Goal: Information Seeking & Learning: Understand process/instructions

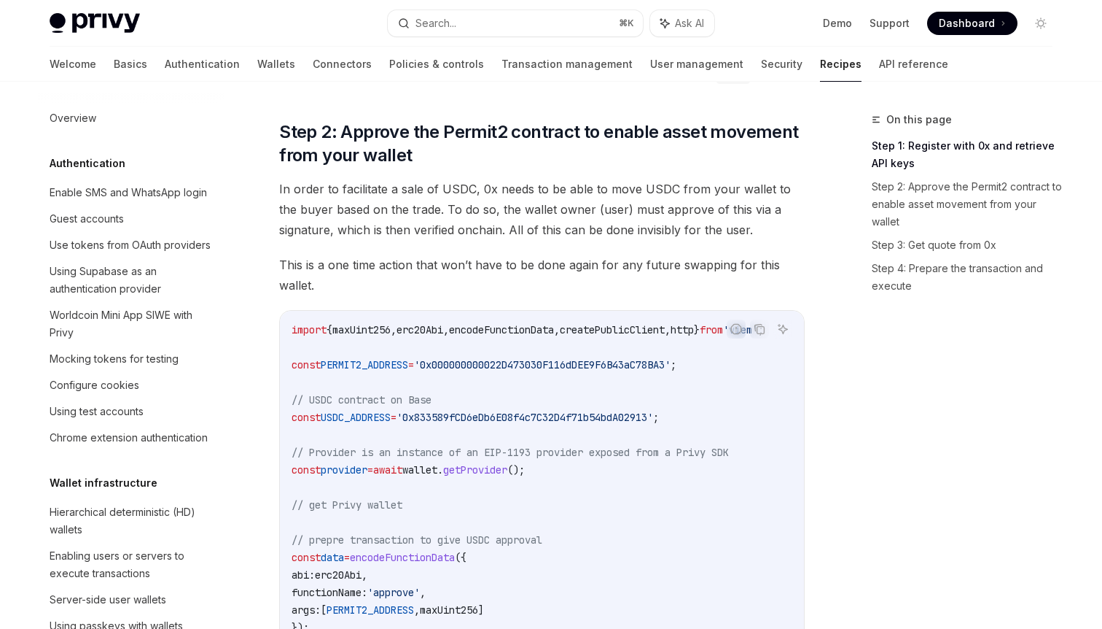
scroll to position [1086, 0]
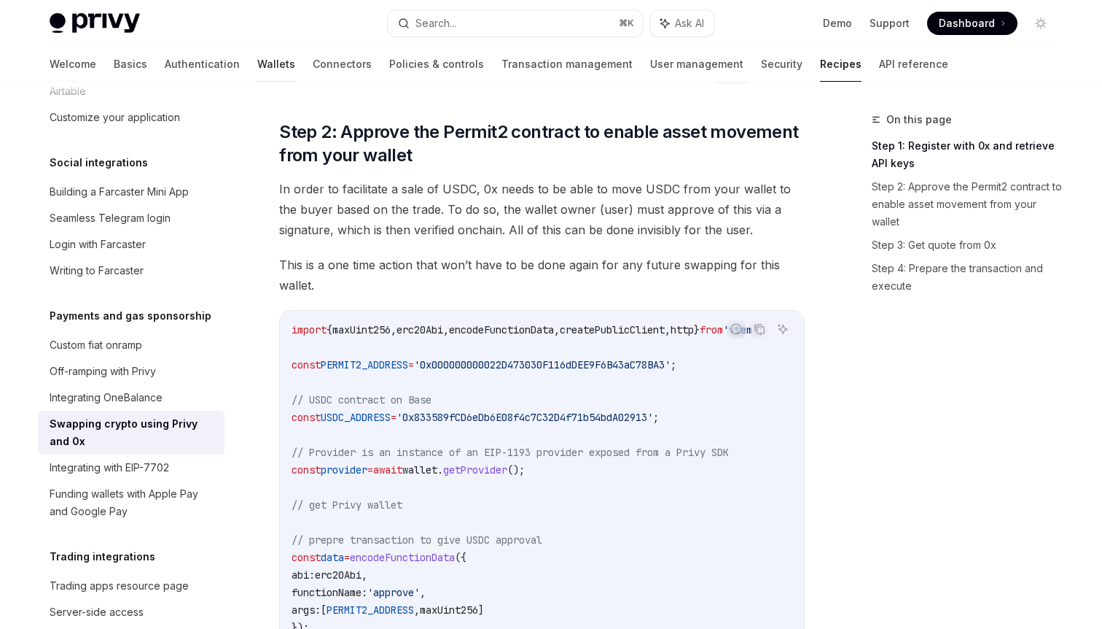
click at [257, 63] on link "Wallets" at bounding box center [276, 64] width 38 height 35
type textarea "*"
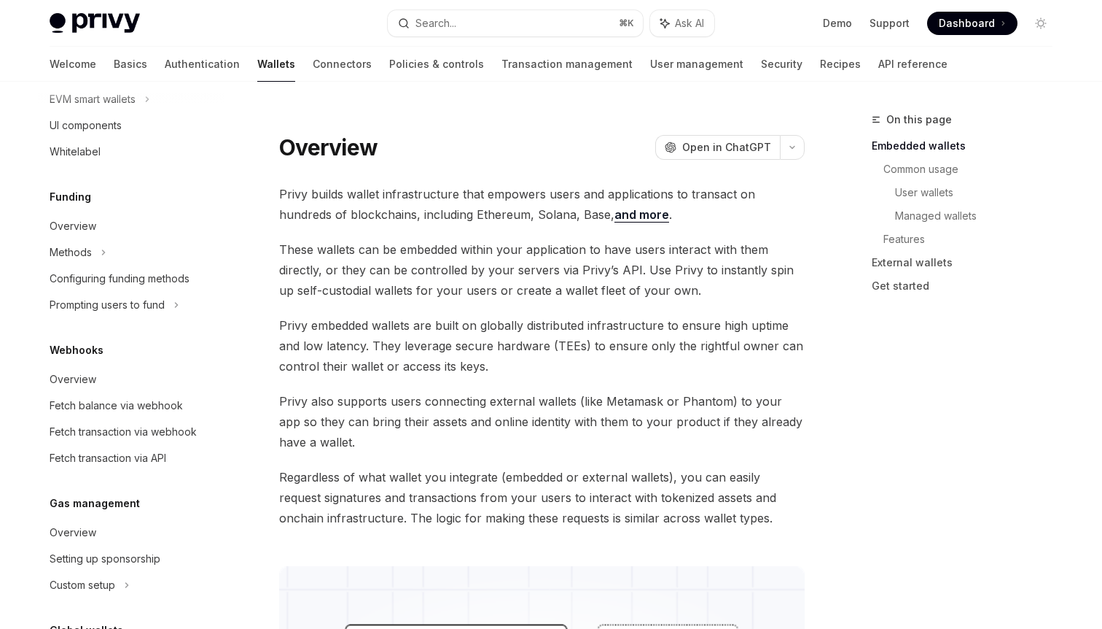
scroll to position [521, 0]
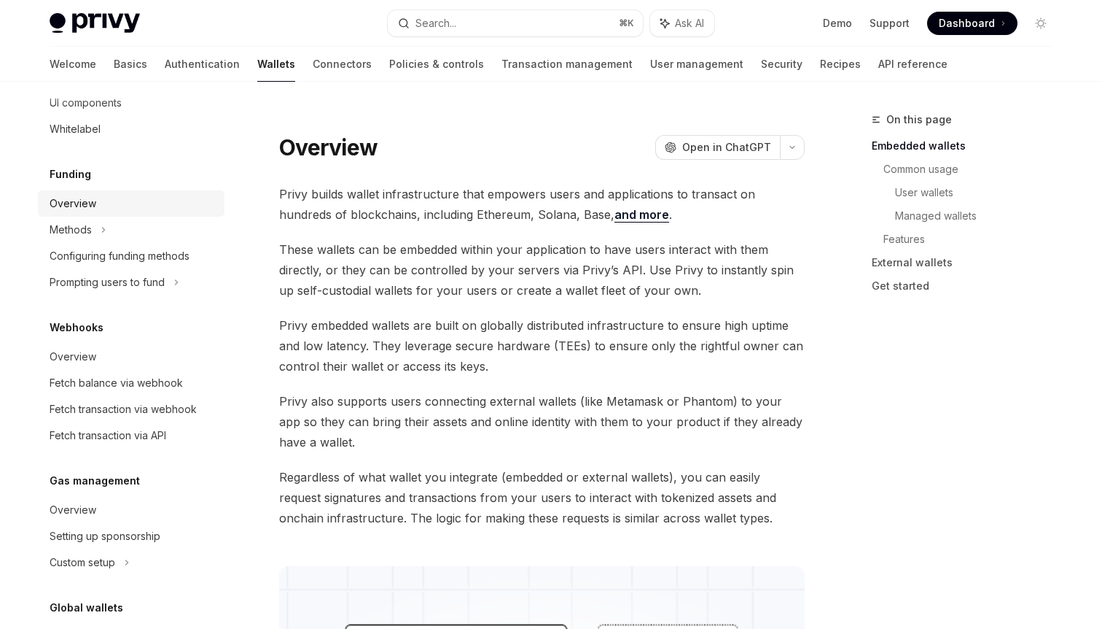
click at [171, 205] on div "Overview" at bounding box center [133, 203] width 166 height 17
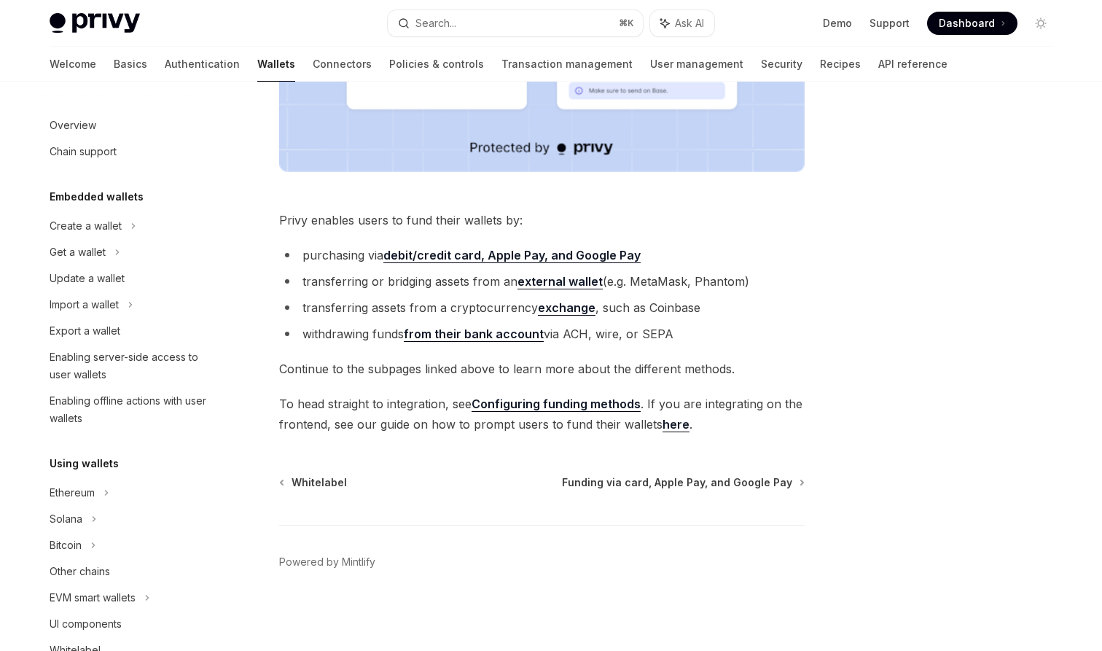
scroll to position [358, 0]
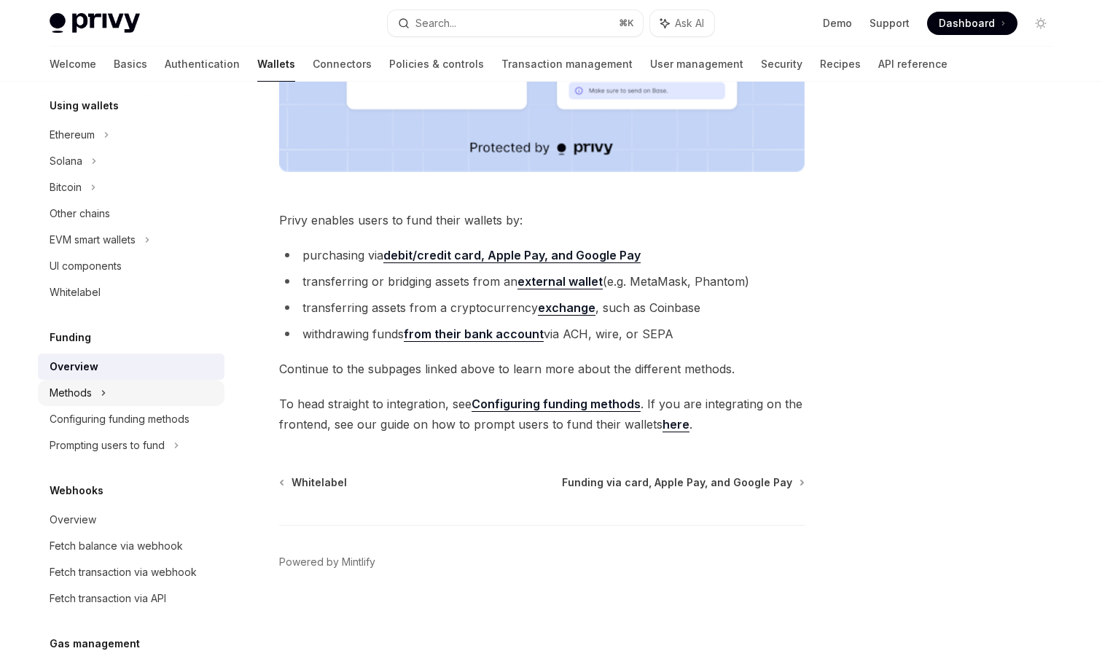
click at [133, 394] on div "Methods" at bounding box center [131, 393] width 187 height 26
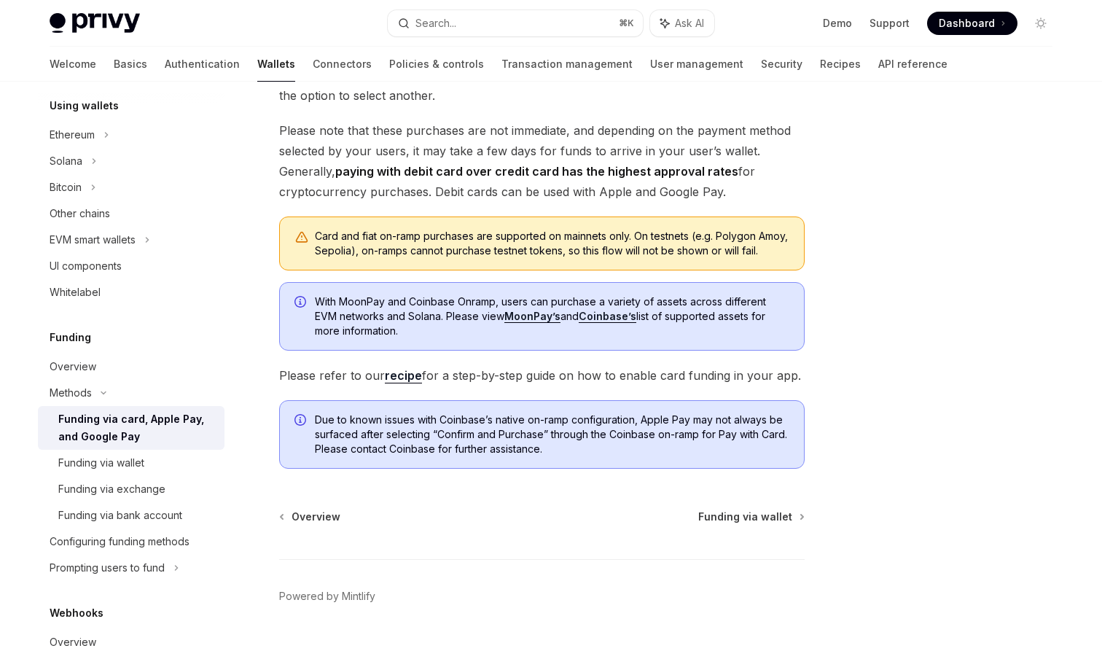
scroll to position [331, 0]
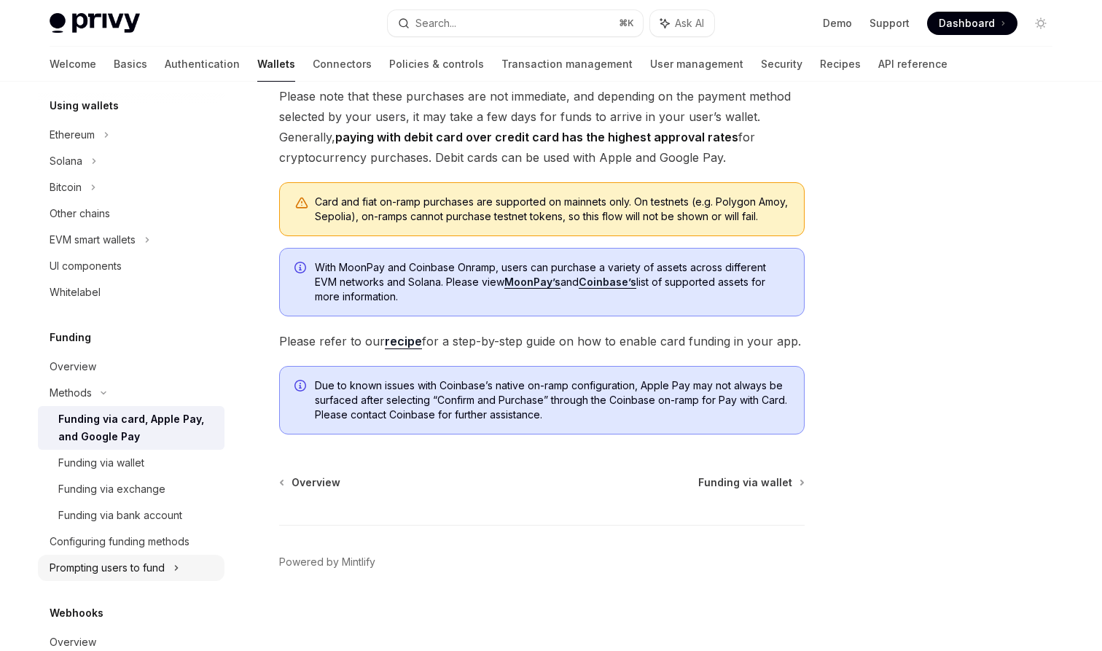
click at [154, 570] on div "Prompting users to fund" at bounding box center [107, 567] width 115 height 17
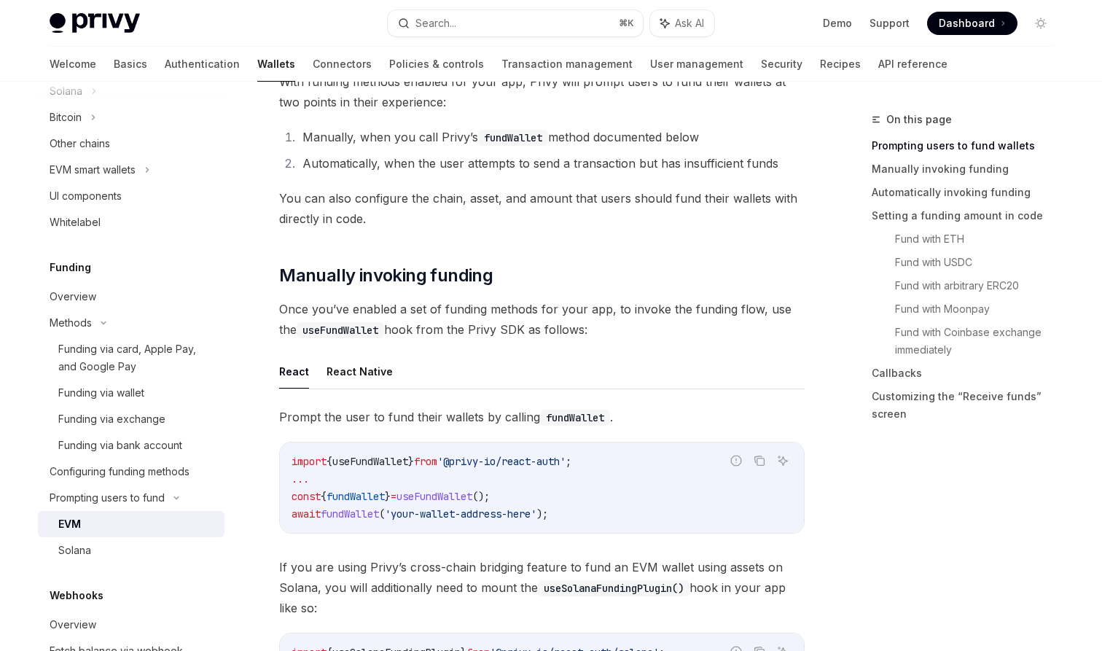
scroll to position [249, 0]
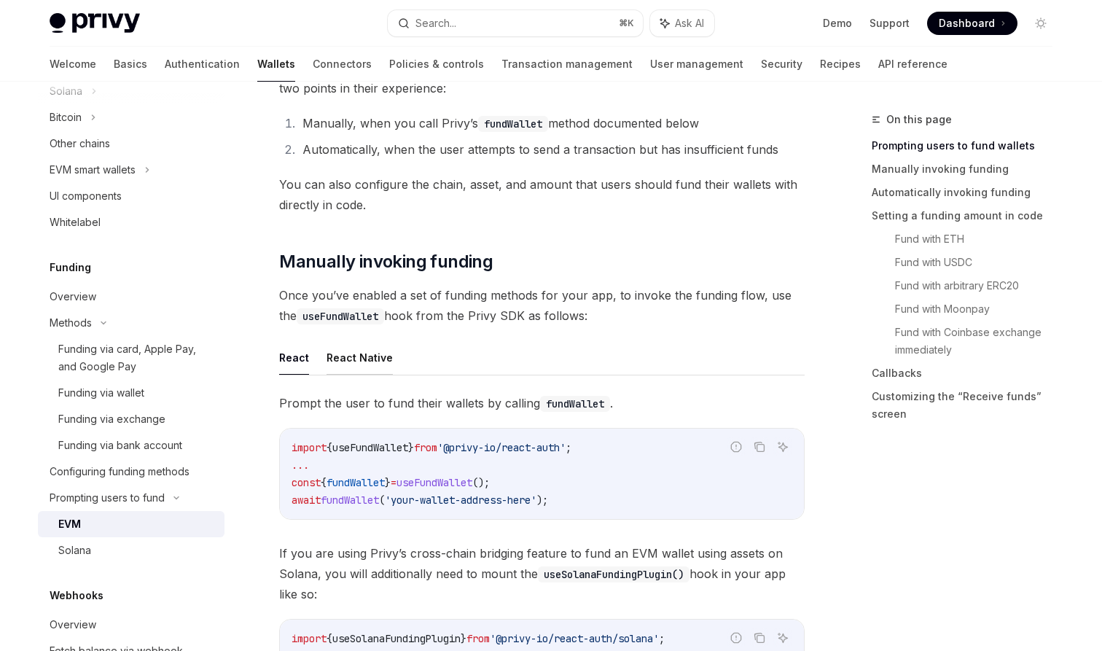
click at [346, 348] on button "React Native" at bounding box center [360, 358] width 66 height 34
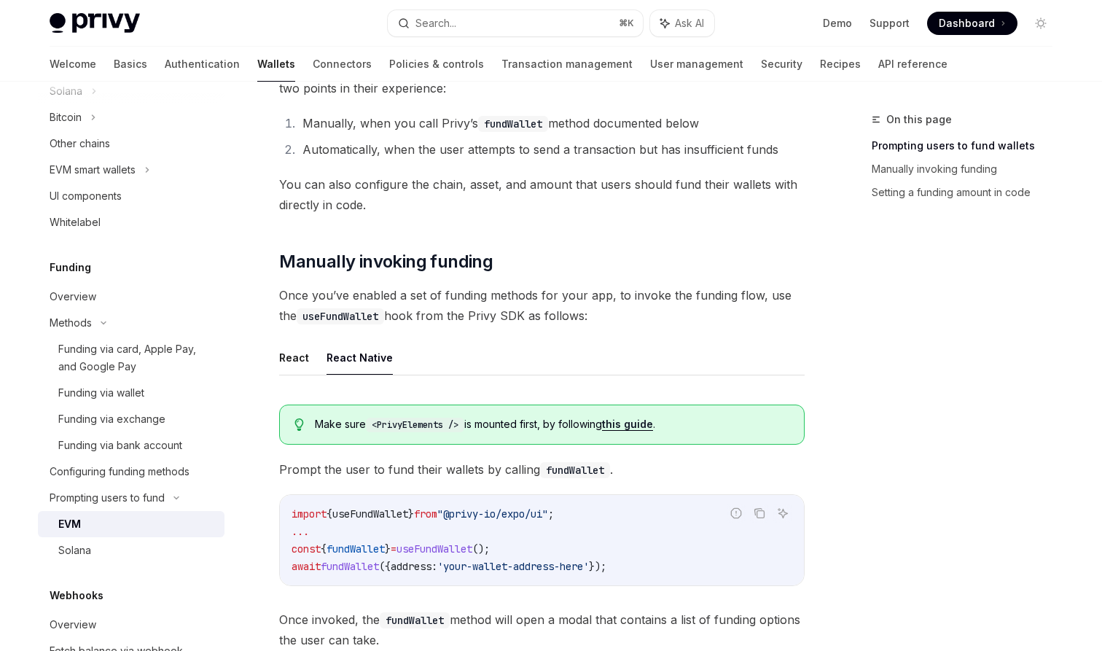
scroll to position [491, 0]
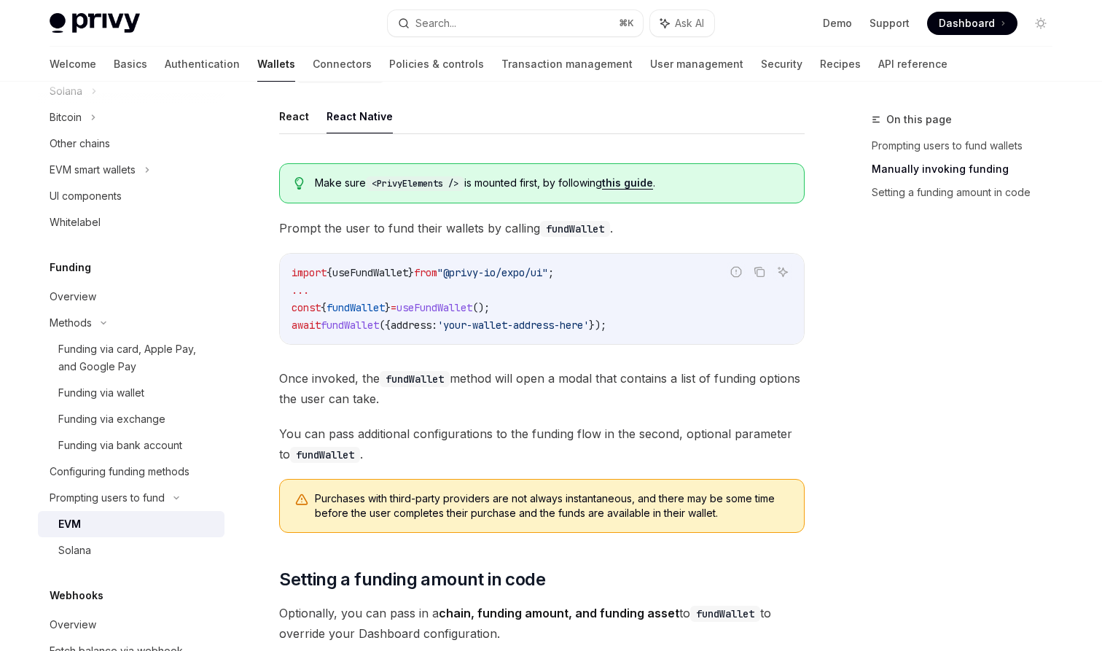
click at [422, 180] on code "<PrivyElements />" at bounding box center [415, 183] width 98 height 15
copy code "PrivyElements"
click at [646, 181] on link "this guide" at bounding box center [627, 182] width 51 height 13
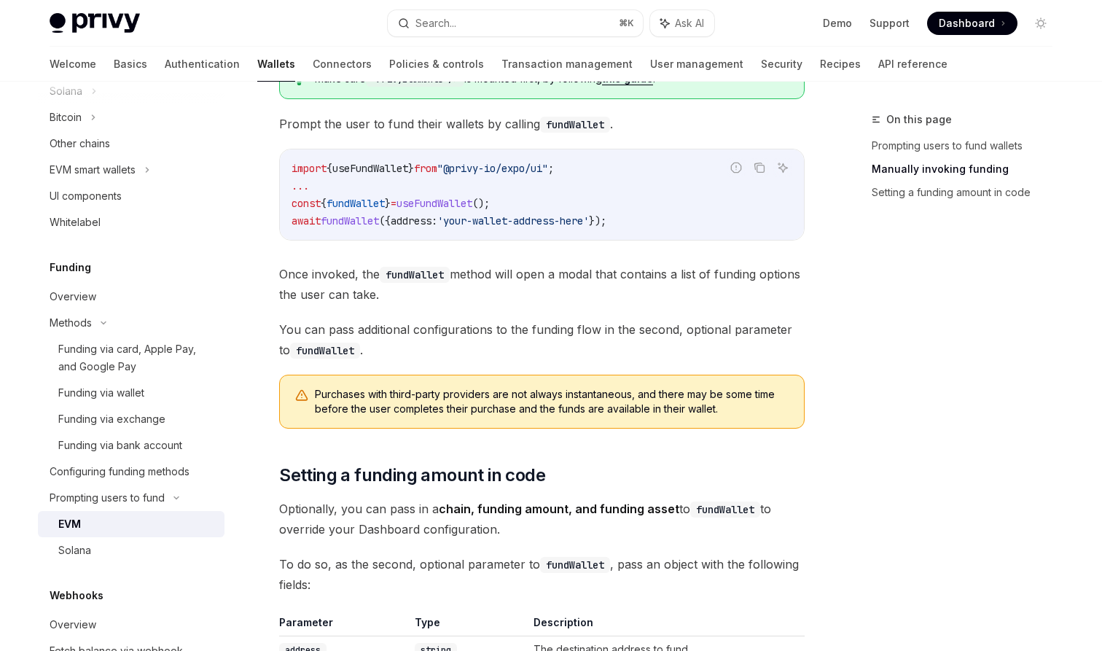
click at [456, 292] on span "Once invoked, the fundWallet method will open a modal that contains a list of f…" at bounding box center [542, 284] width 526 height 41
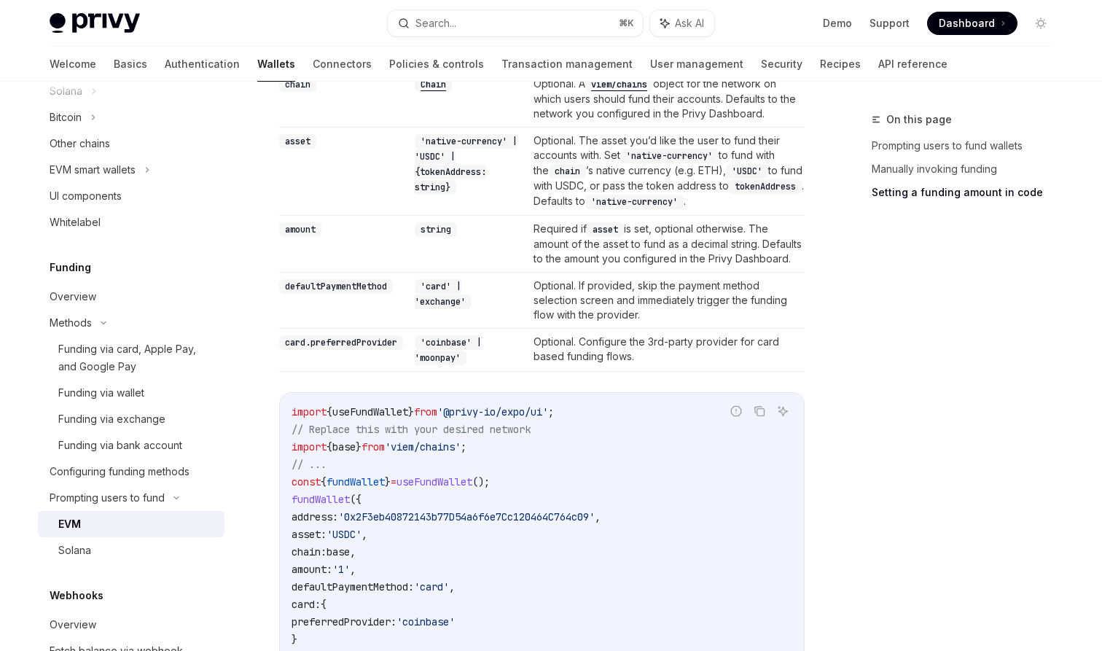
scroll to position [1287, 0]
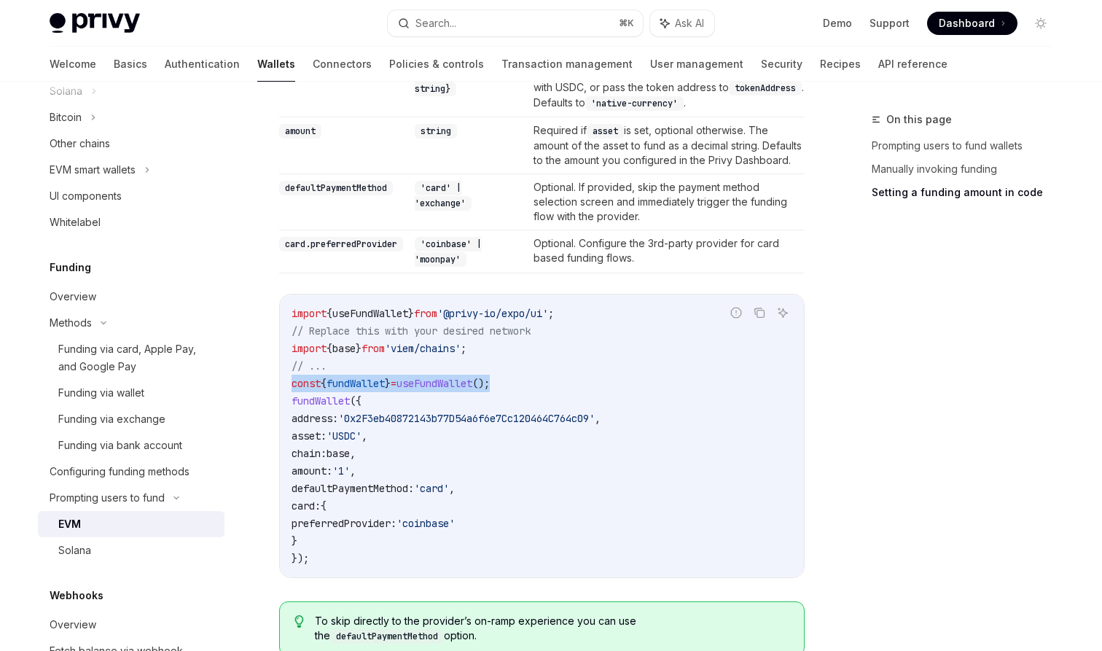
drag, startPoint x: 523, startPoint y: 386, endPoint x: 291, endPoint y: 389, distance: 231.9
click at [291, 389] on div "import { useFundWallet } from '@privy-io/expo/ui' ; // Replace this with your d…" at bounding box center [542, 436] width 524 height 283
copy span "const { fundWallet } = useFundWallet ();"
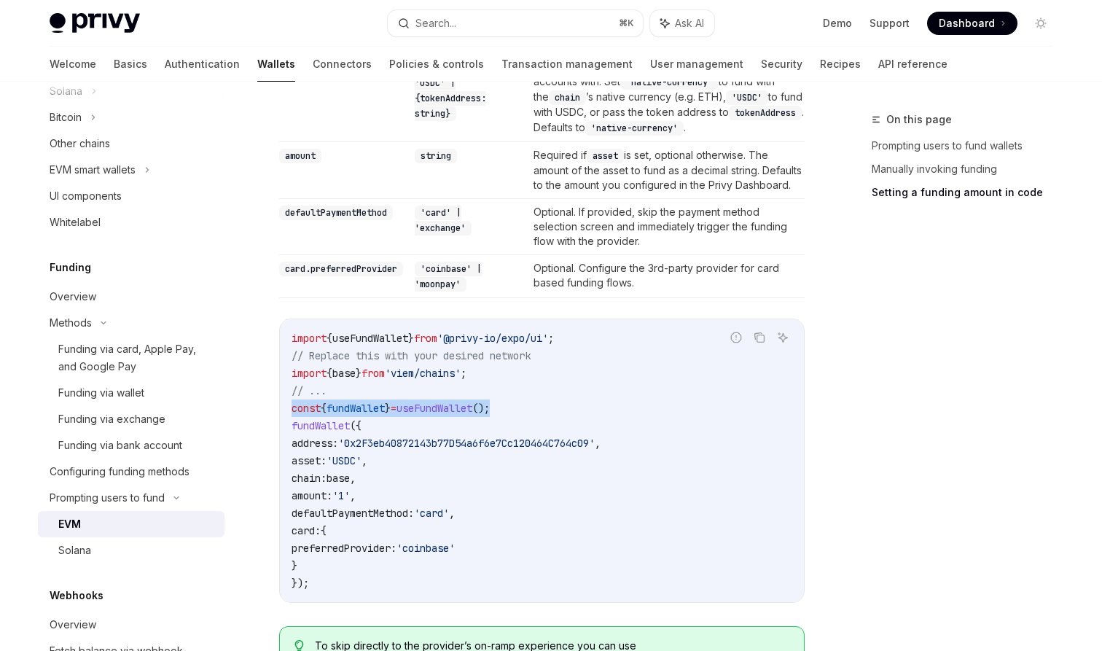
scroll to position [1262, 0]
click at [356, 373] on span "base" at bounding box center [343, 373] width 23 height 13
copy span "base"
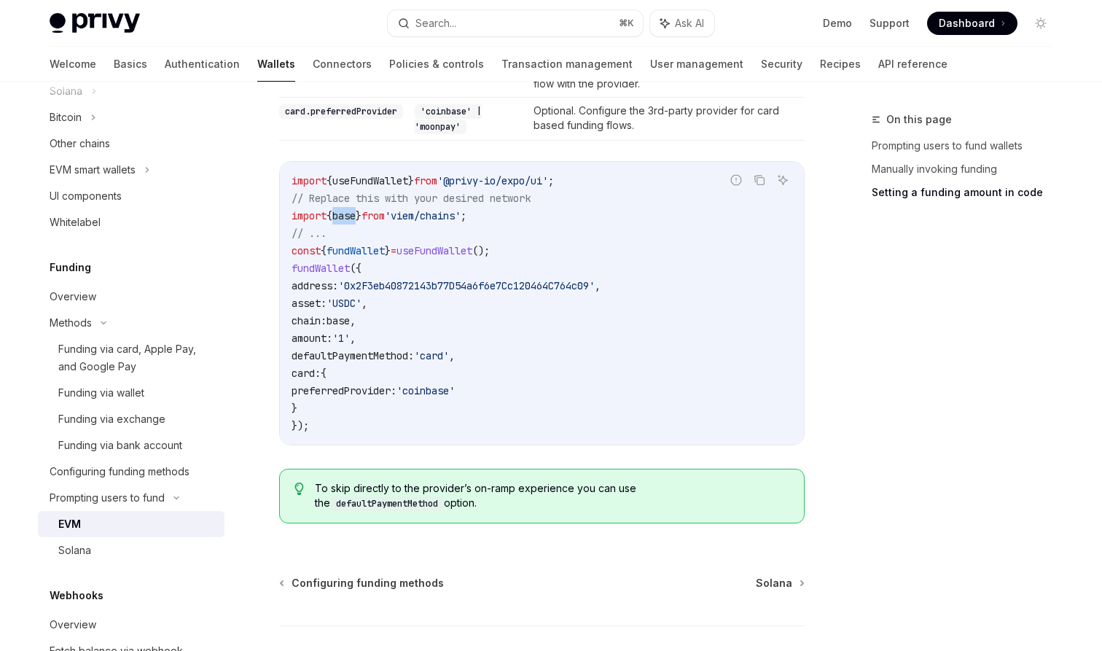
scroll to position [1342, 0]
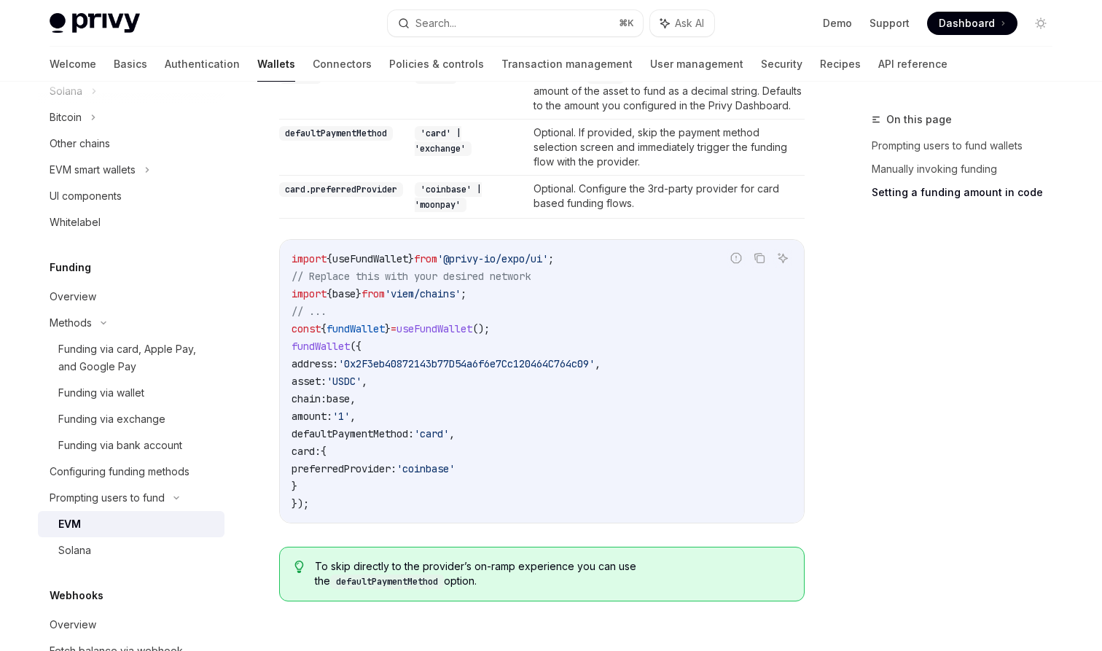
click at [523, 364] on span "'0x2F3eb40872143b77D54a6f6e7Cc120464C764c09'" at bounding box center [466, 363] width 257 height 13
copy span "0x2F3eb40872143b77D54a6f6e7Cc120464C764c09"
click at [472, 406] on code "import { useFundWallet } from '@privy-io/expo/ui' ; // Replace this with your d…" at bounding box center [542, 381] width 501 height 262
click at [140, 439] on div "Funding via bank account" at bounding box center [120, 445] width 124 height 17
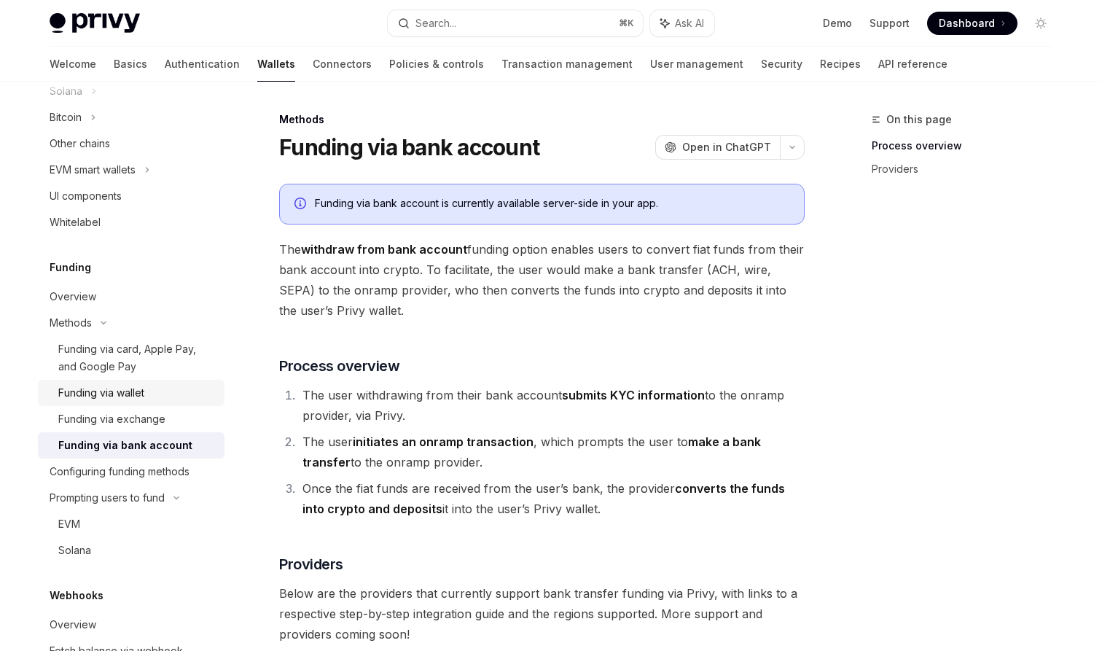
click at [136, 384] on div "Funding via wallet" at bounding box center [101, 392] width 86 height 17
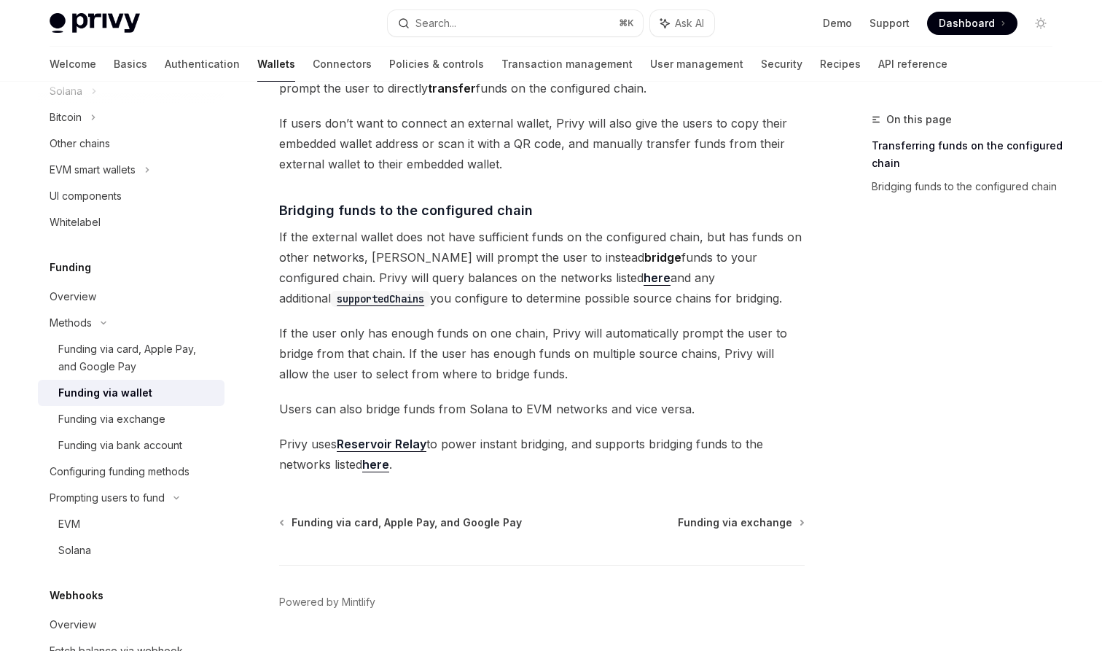
scroll to position [404, 0]
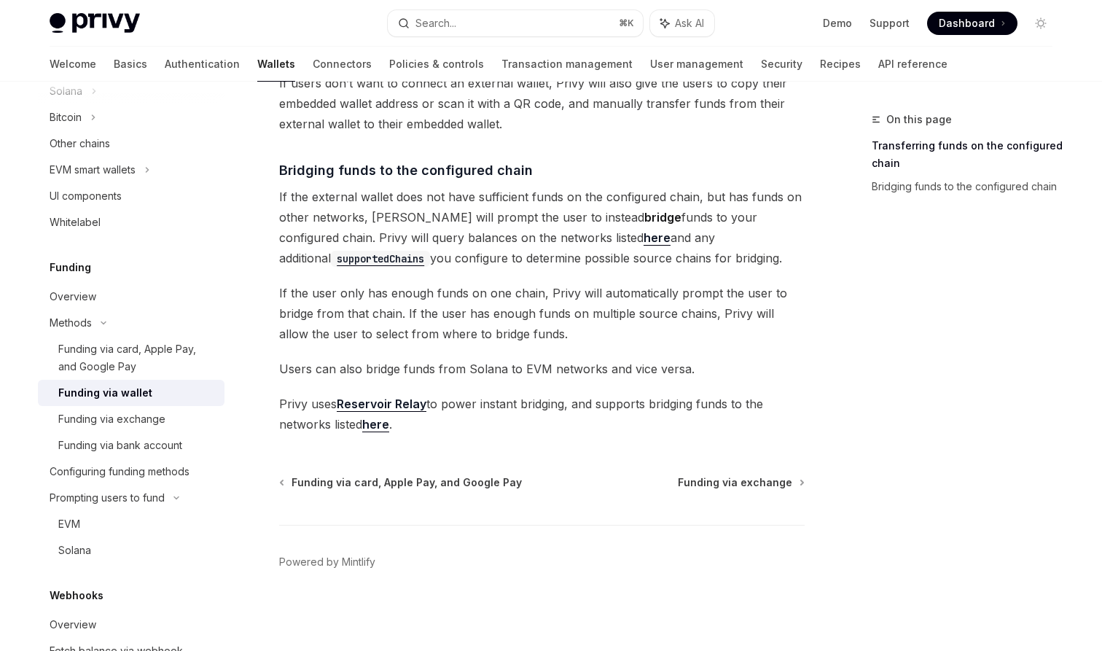
click at [378, 405] on link "Reservoir Relay" at bounding box center [382, 404] width 90 height 15
click at [532, 303] on span "If the user only has enough funds on one chain, Privy will automatically prompt…" at bounding box center [542, 313] width 526 height 61
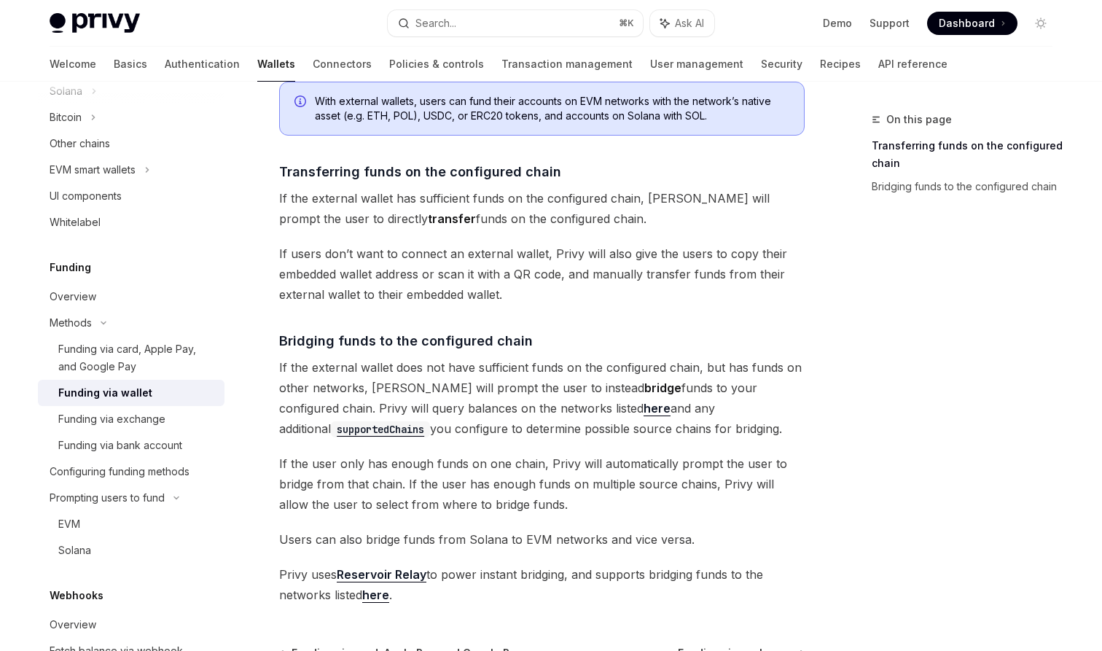
scroll to position [26, 0]
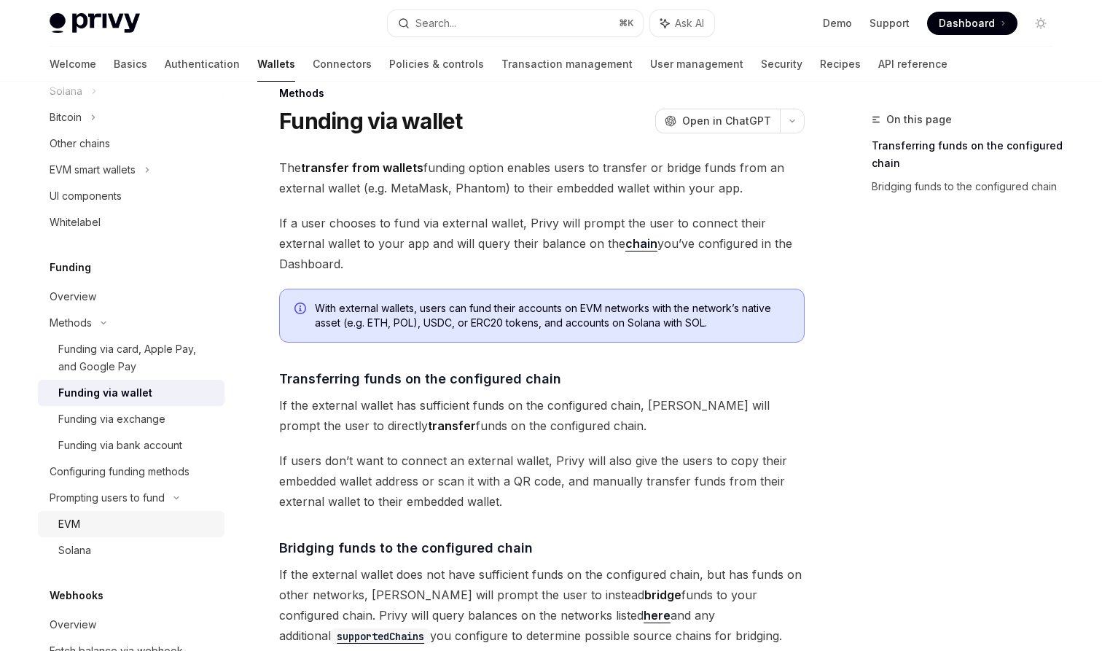
click at [85, 519] on div "EVM" at bounding box center [136, 524] width 157 height 17
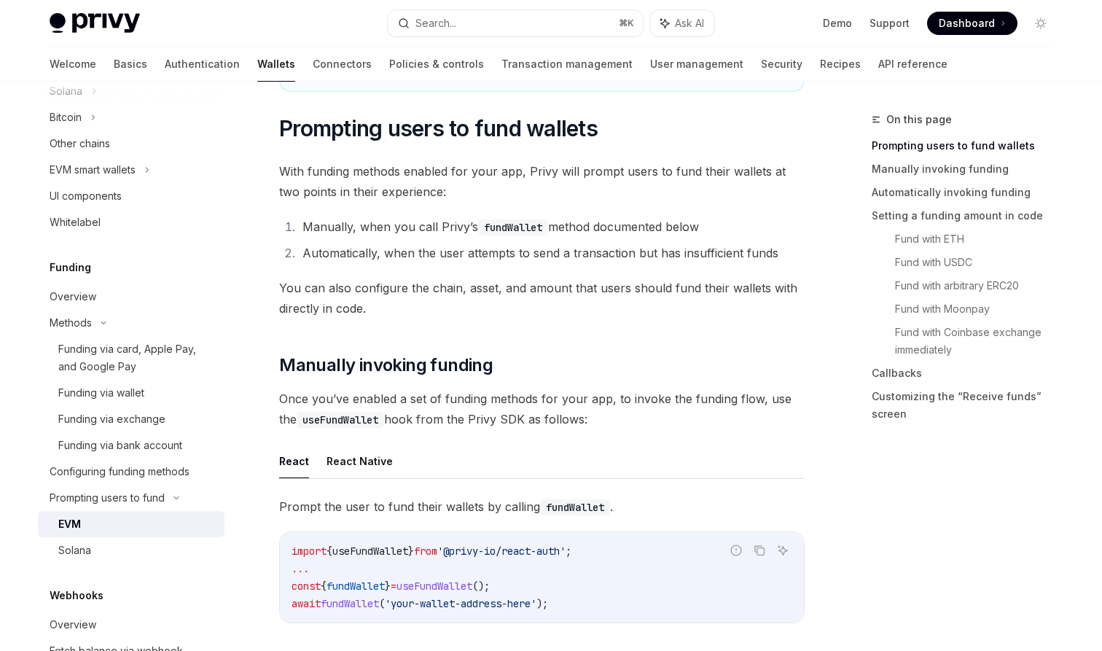
scroll to position [330, 0]
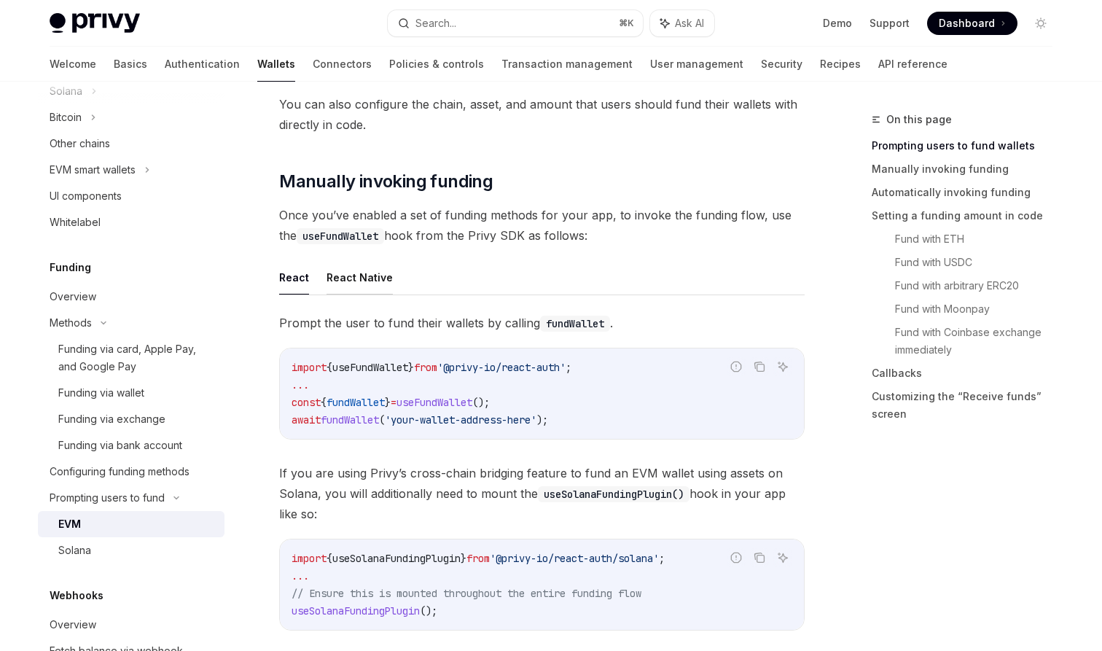
click at [344, 264] on button "React Native" at bounding box center [360, 277] width 66 height 34
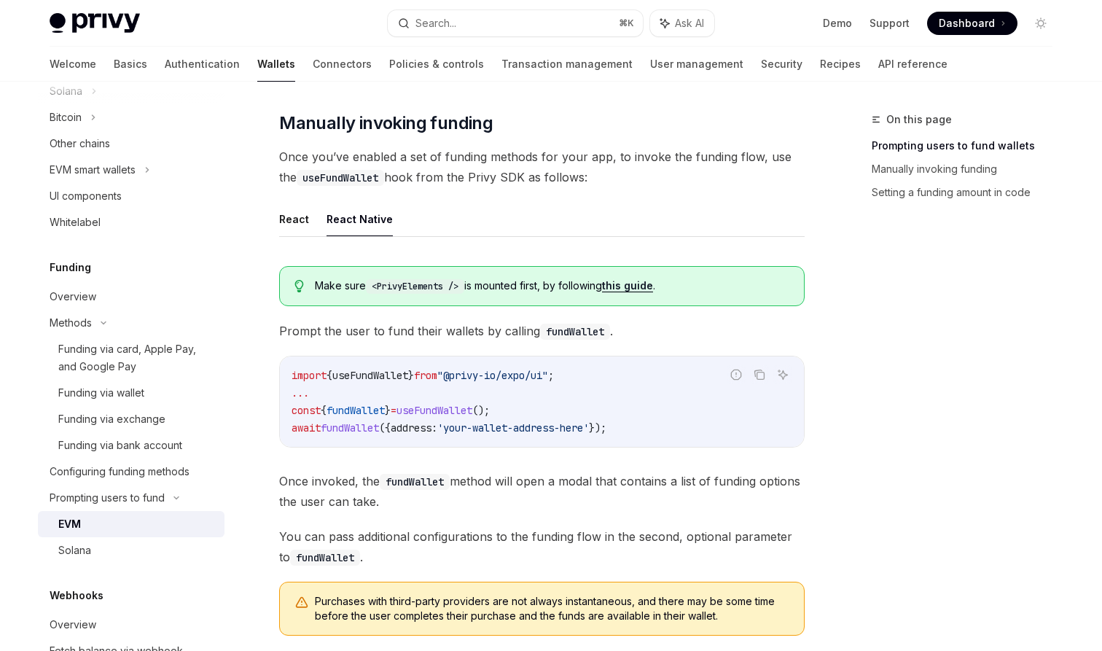
scroll to position [521, 0]
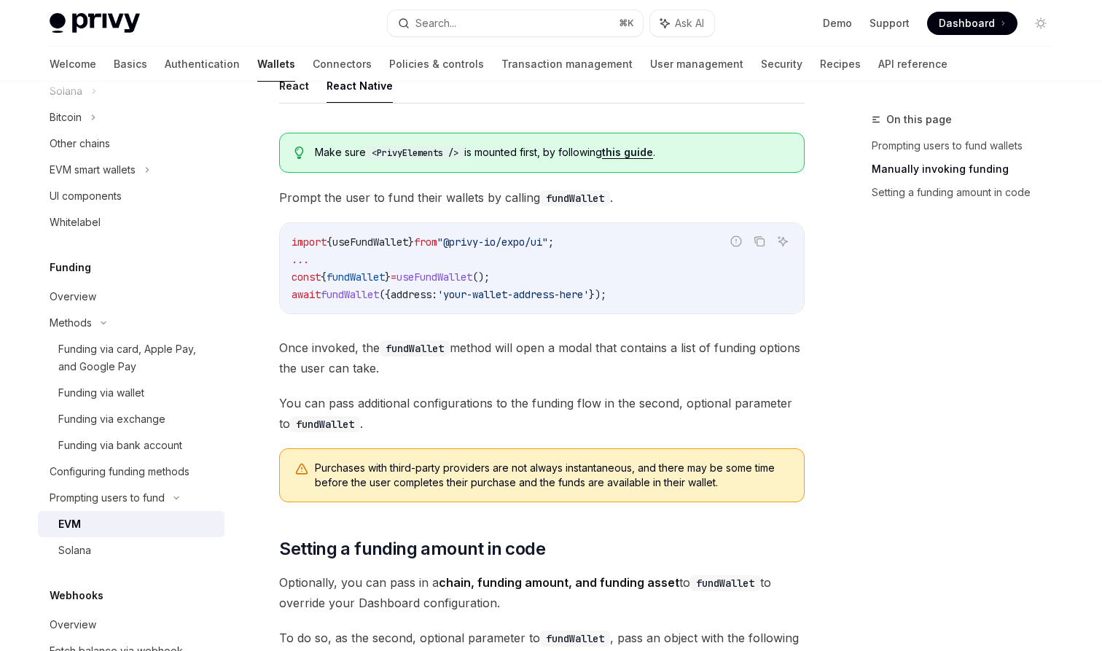
click at [617, 244] on code "import { useFundWallet } from "@privy-io/expo/ui" ; ... const { fundWallet } = …" at bounding box center [542, 268] width 501 height 70
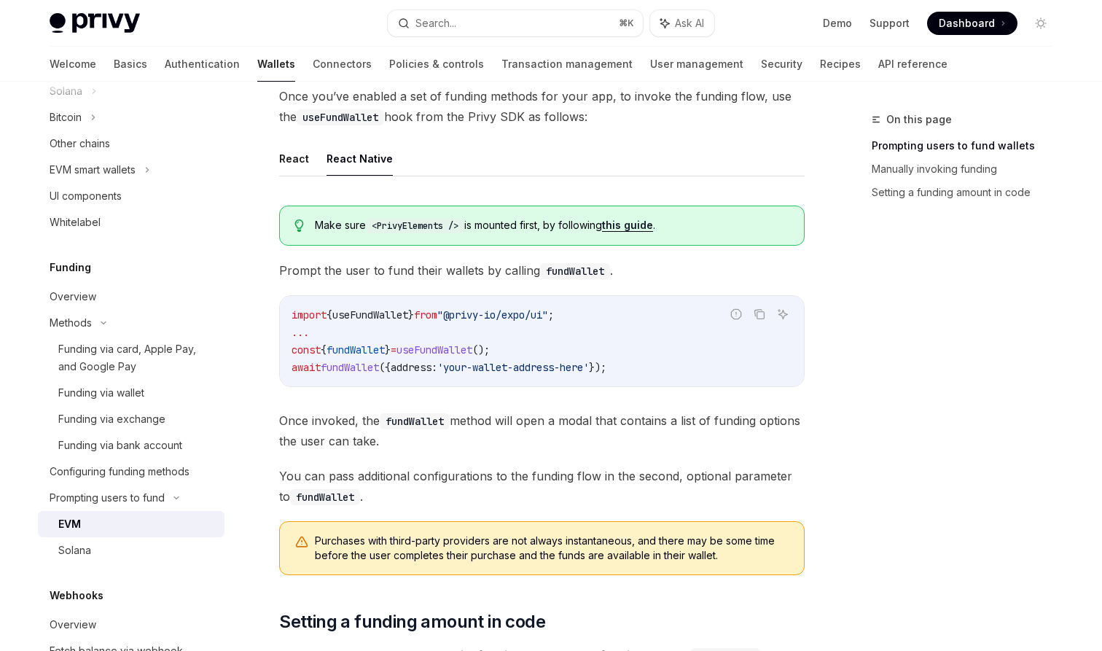
scroll to position [211, 0]
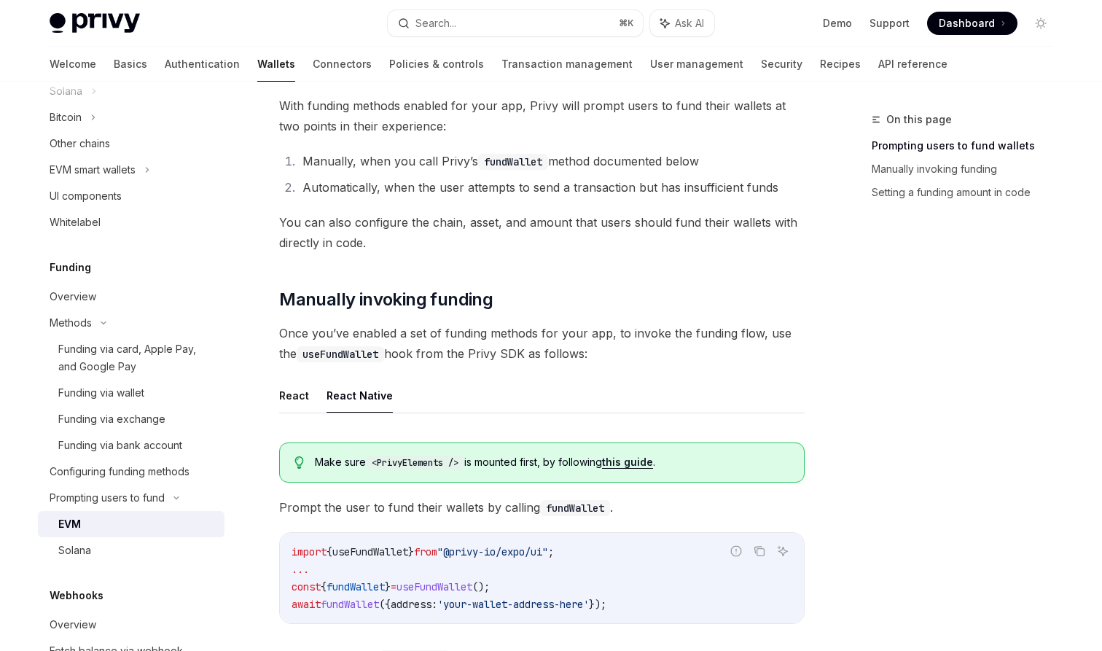
click at [624, 460] on link "this guide" at bounding box center [627, 462] width 51 height 13
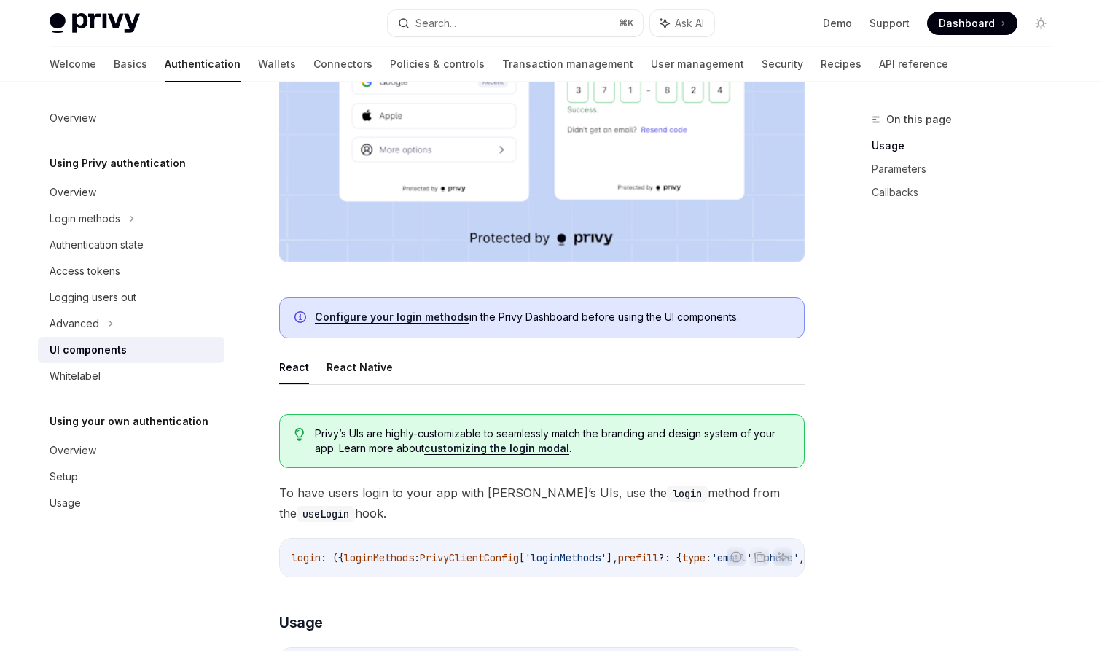
scroll to position [490, 0]
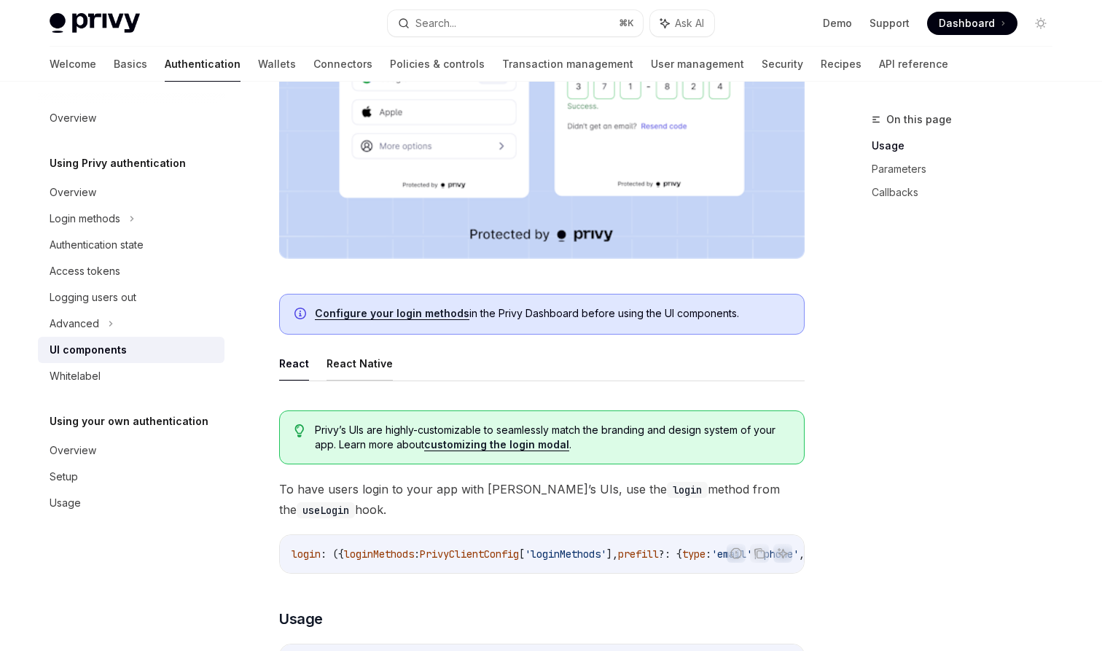
click at [385, 357] on button "React Native" at bounding box center [360, 363] width 66 height 34
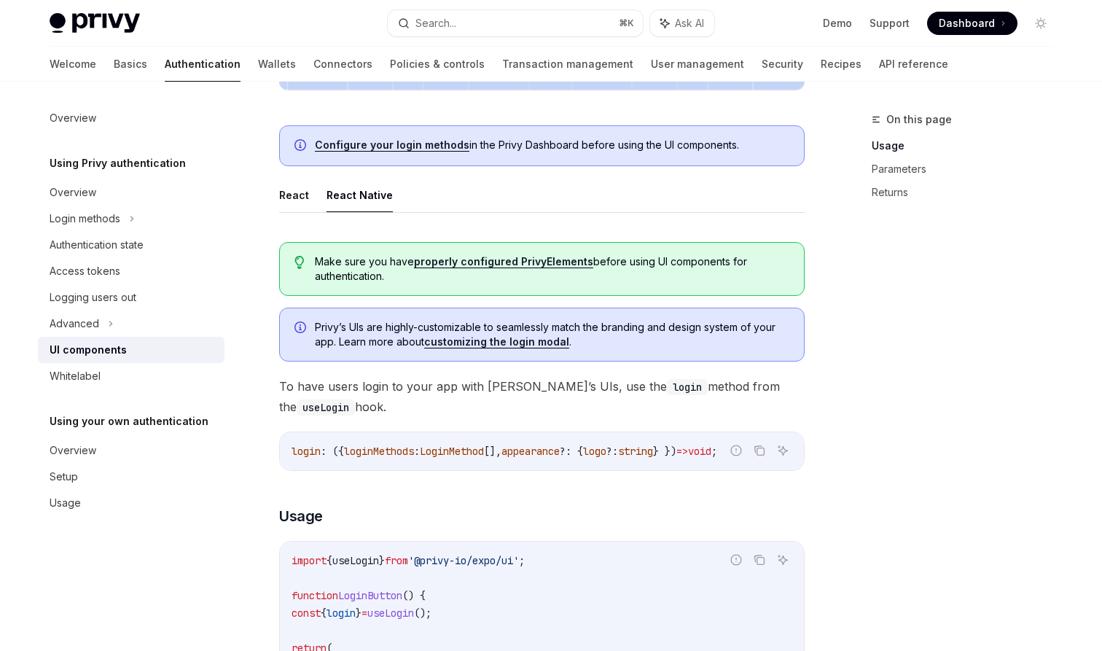
scroll to position [0, 18]
click at [467, 260] on link "properly configured PrivyElements" at bounding box center [503, 261] width 179 height 13
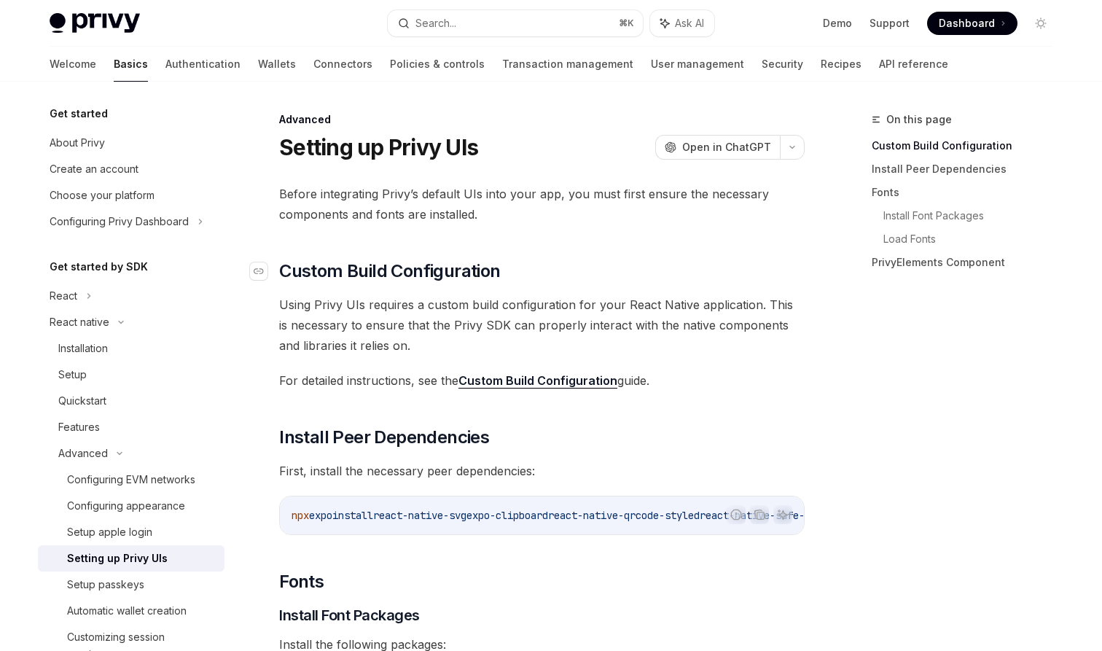
click at [459, 279] on span "Custom Build Configuration" at bounding box center [389, 271] width 221 height 23
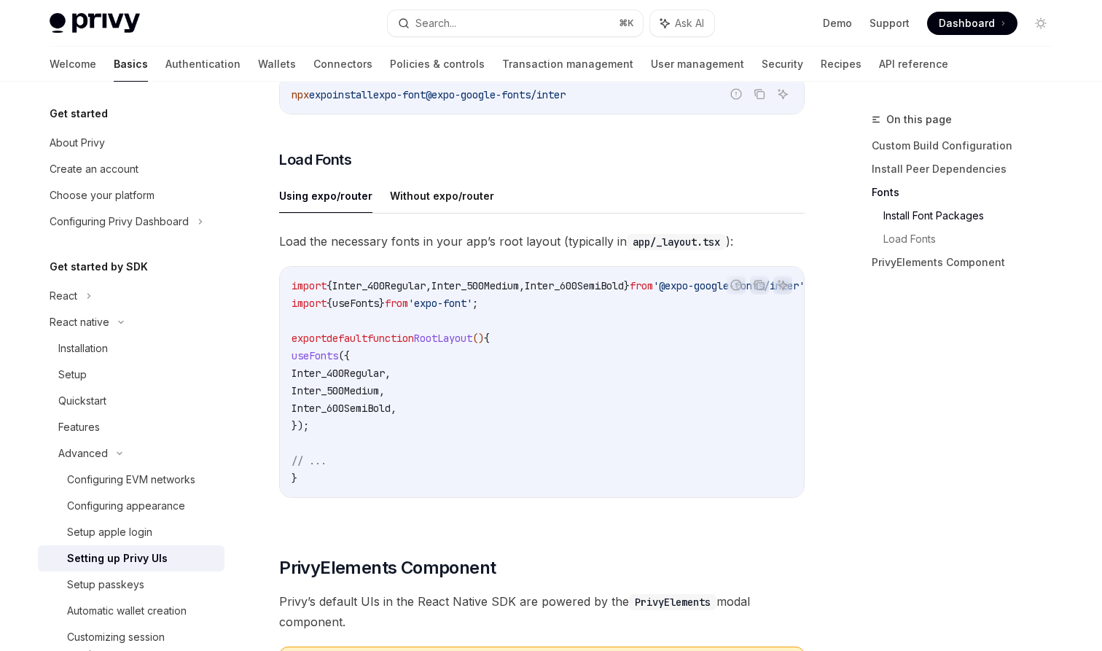
scroll to position [599, 0]
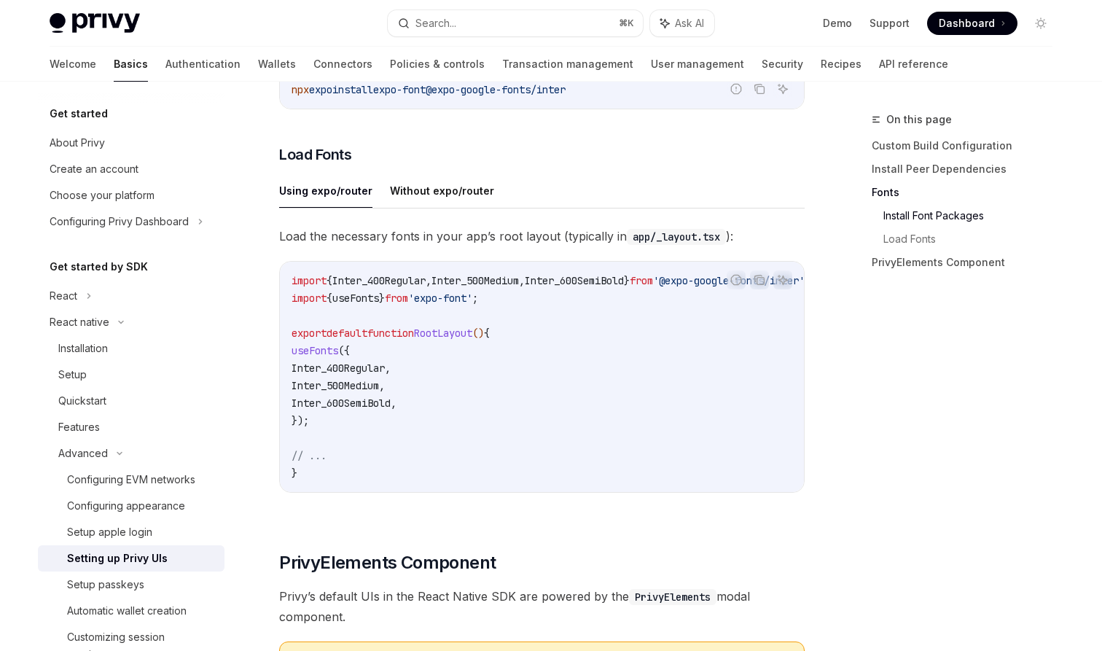
click at [391, 279] on span "Inter_400Regular" at bounding box center [378, 280] width 93 height 13
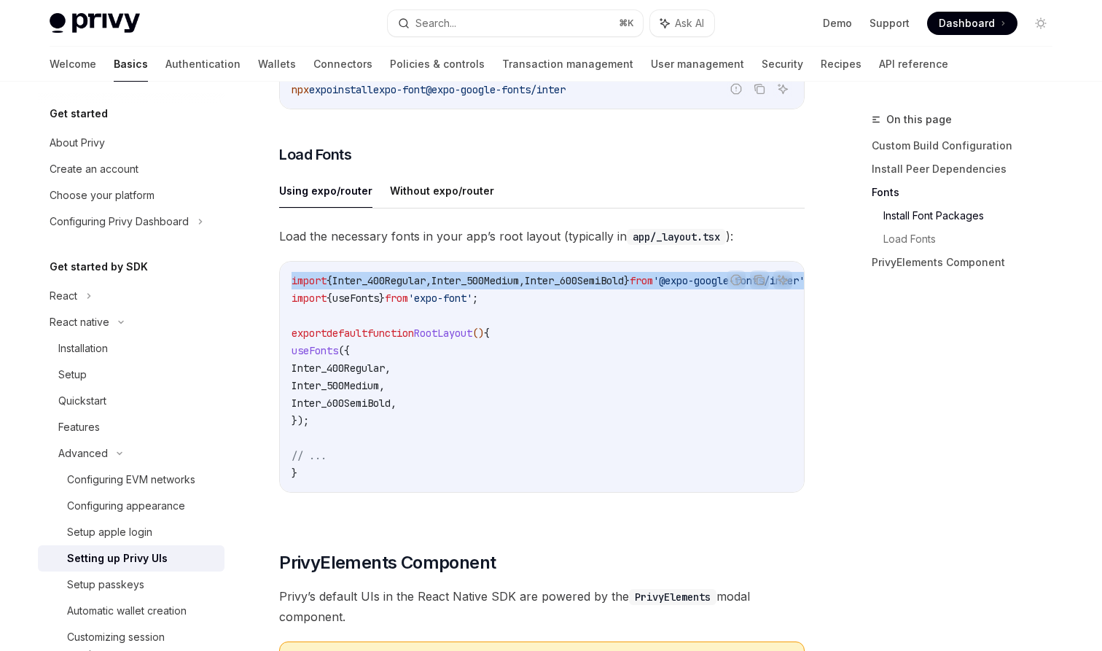
click at [391, 279] on span "Inter_400Regular" at bounding box center [378, 280] width 93 height 13
copy code "import { Inter_400Regular , Inter_500Medium , Inter_600SemiBold } from '@expo-g…"
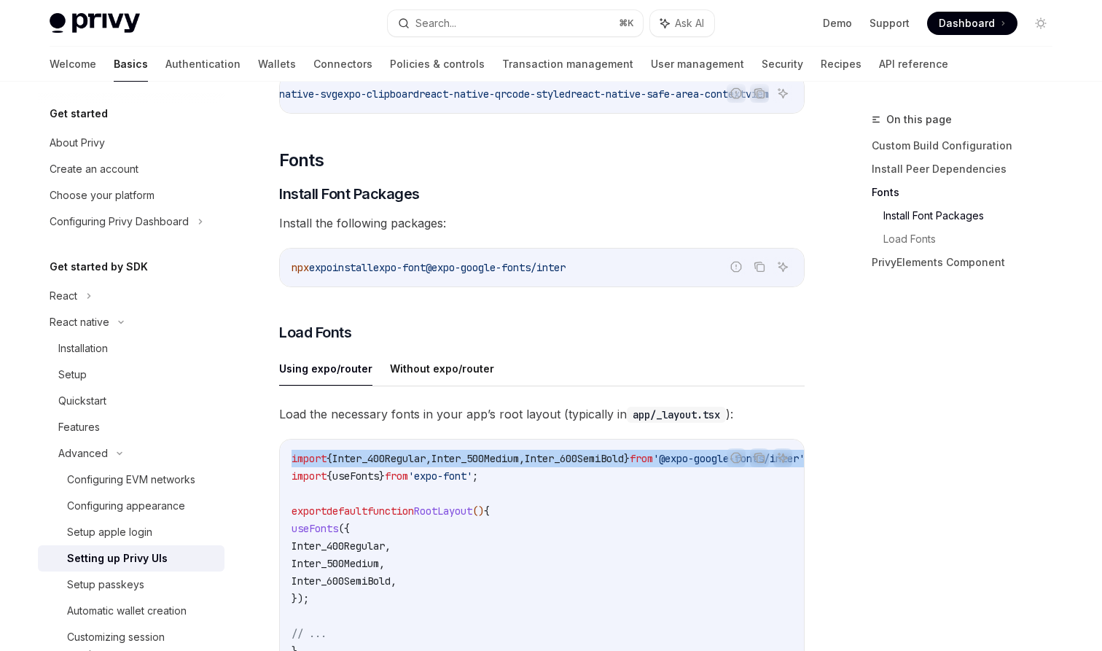
scroll to position [602, 0]
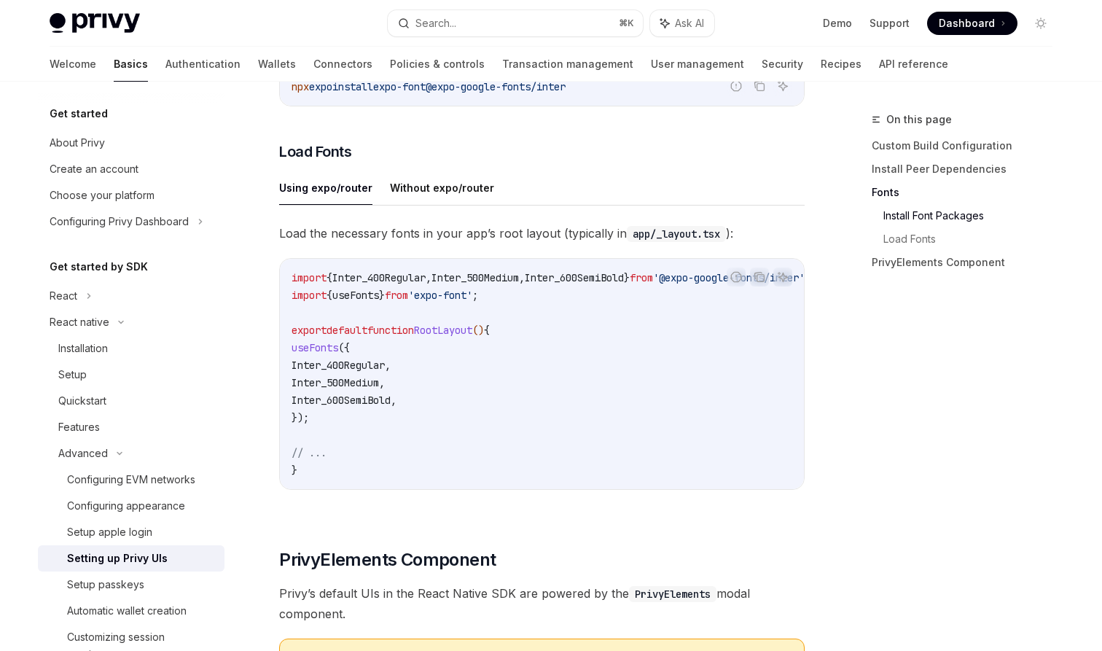
click at [472, 427] on code "import { Inter_400Regular , Inter_500Medium , Inter_600SemiBold } from '@expo-g…" at bounding box center [569, 374] width 554 height 210
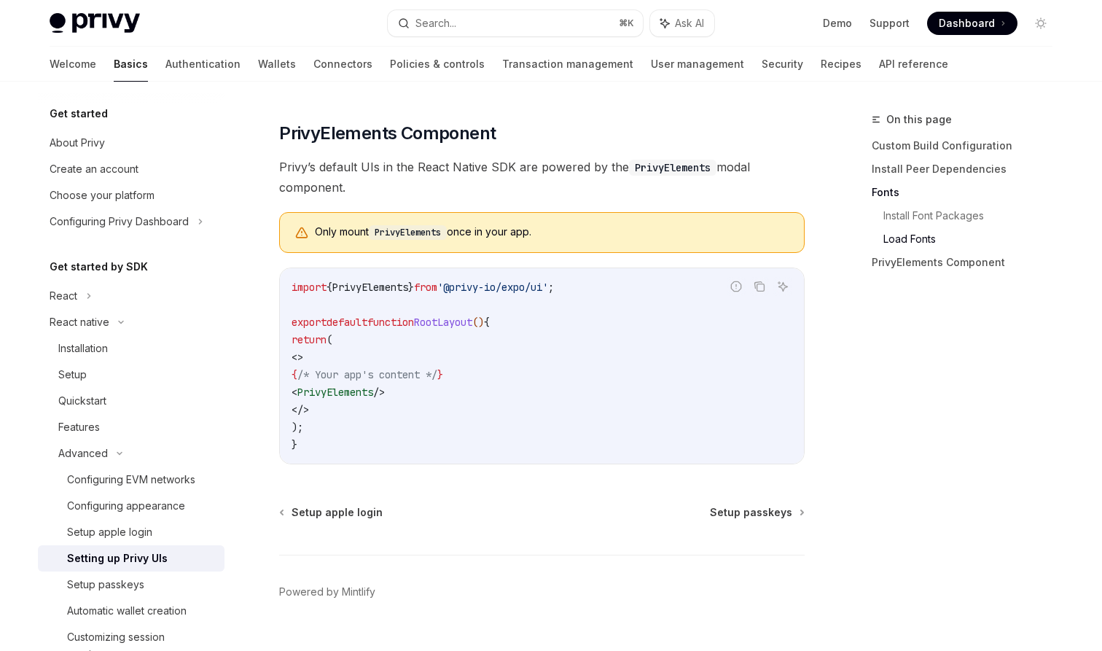
scroll to position [1059, 0]
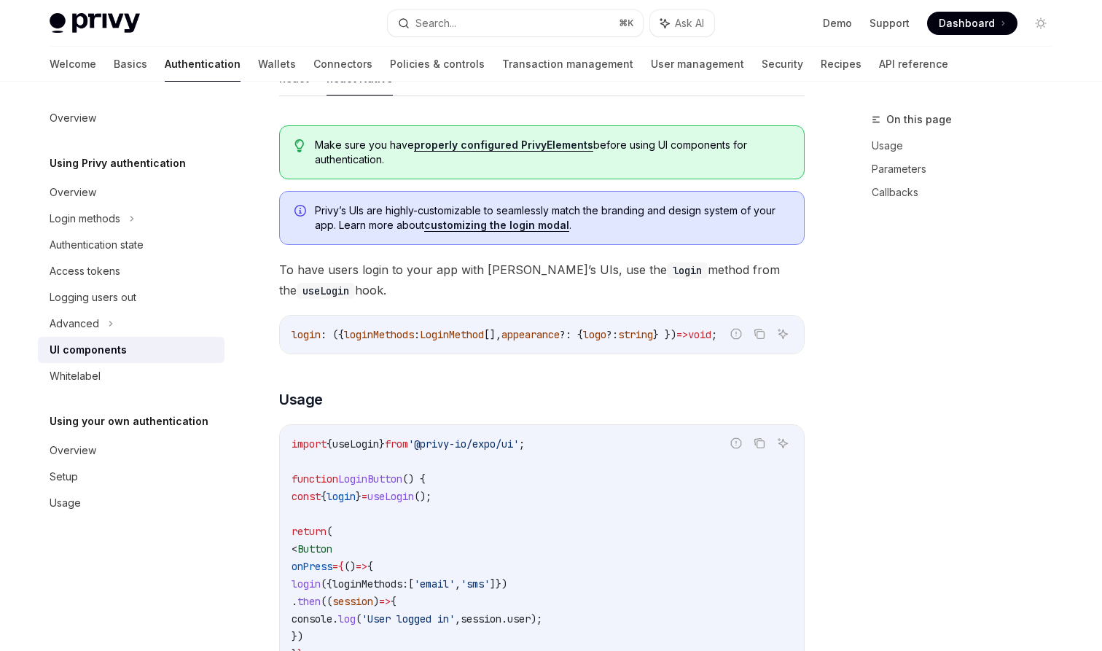
scroll to position [776, 0]
click at [475, 224] on link "customizing the login modal" at bounding box center [496, 224] width 145 height 13
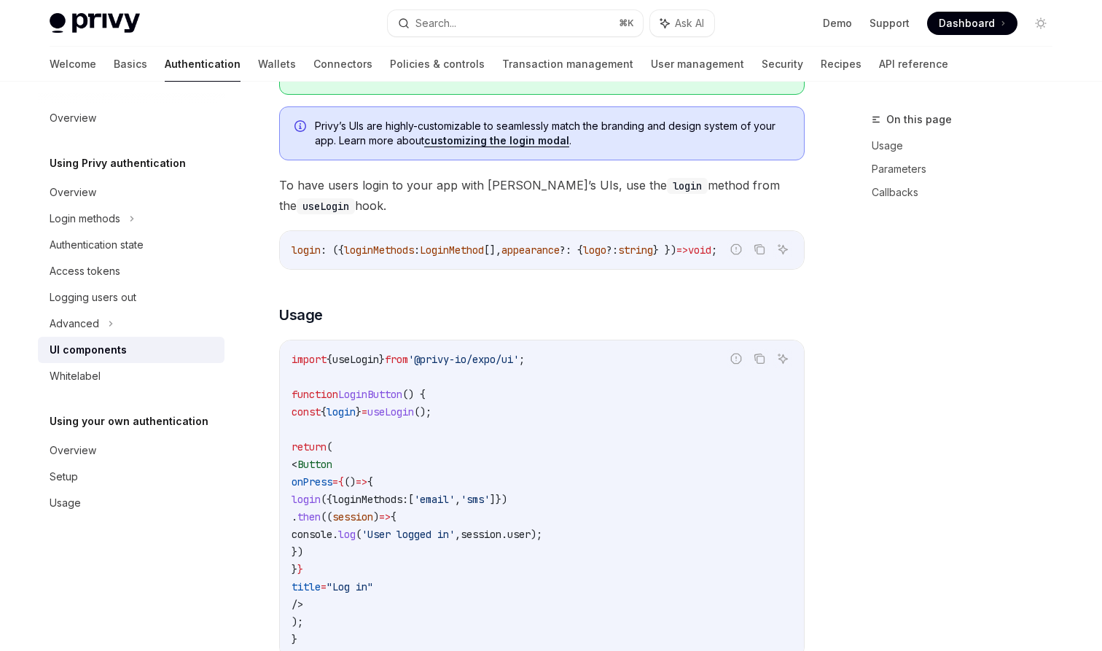
scroll to position [871, 0]
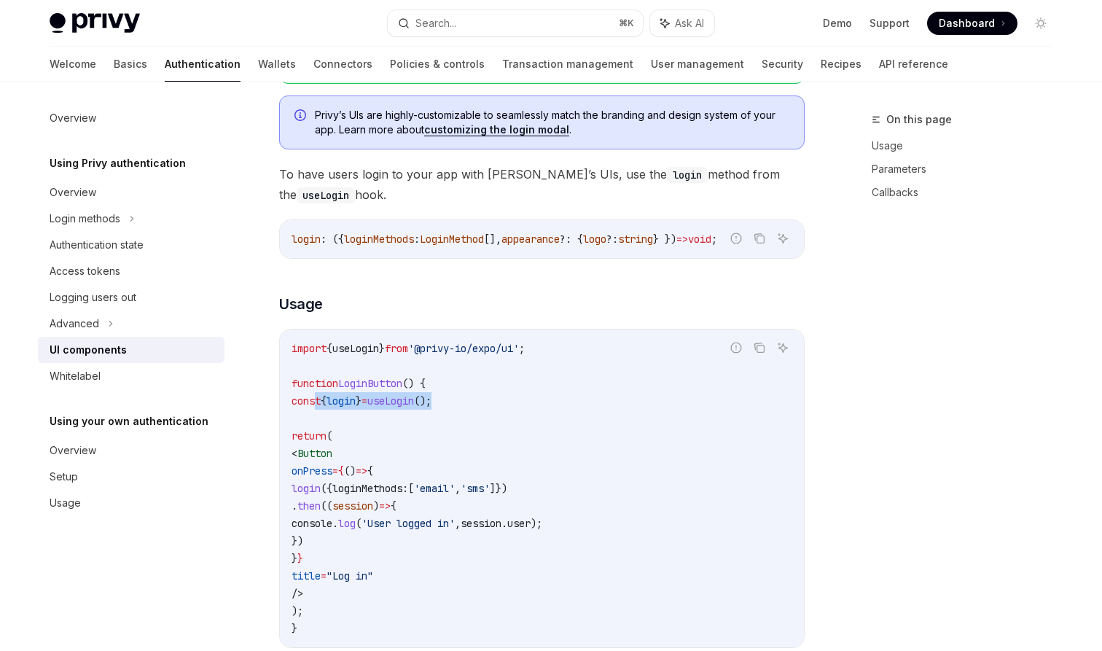
drag, startPoint x: 499, startPoint y: 400, endPoint x: 318, endPoint y: 401, distance: 180.8
click at [318, 401] on code "import { useLogin } from '@privy-io/expo/ui' ; function LoginButton () { const …" at bounding box center [542, 488] width 501 height 297
copy span "const { login } = useLogin ();"
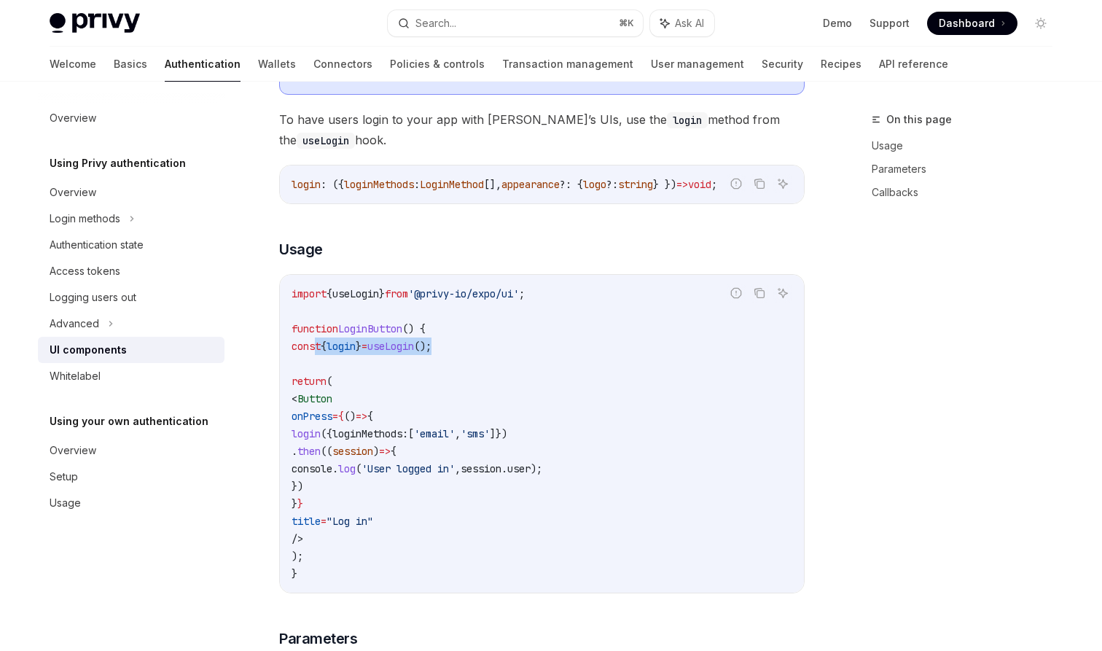
scroll to position [943, 0]
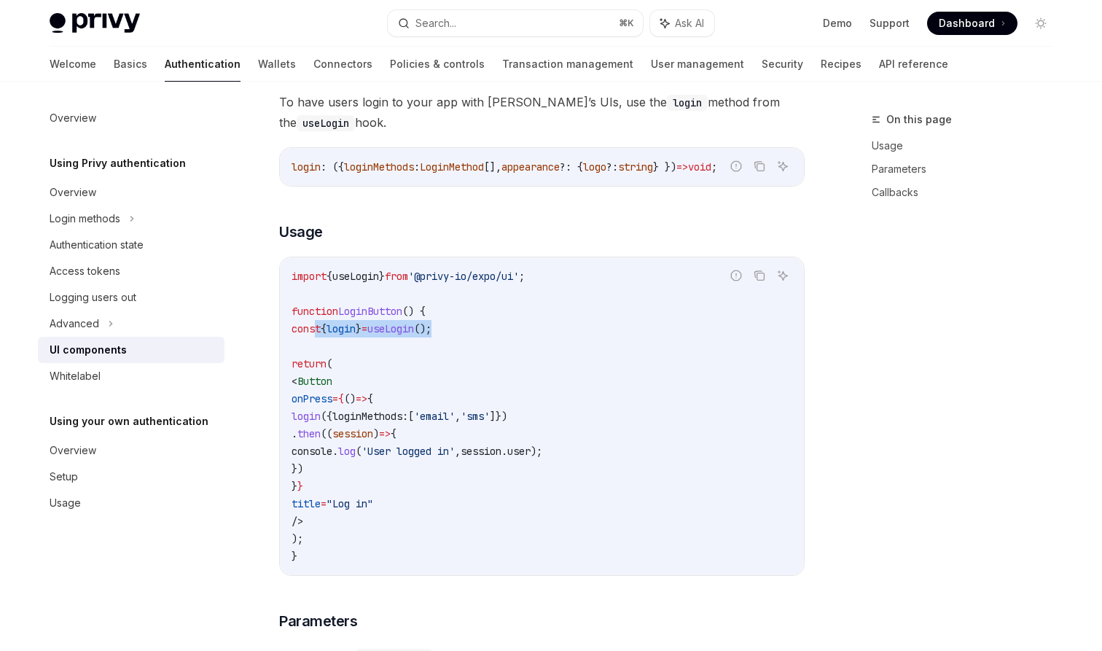
drag, startPoint x: 435, startPoint y: 471, endPoint x: 277, endPoint y: 419, distance: 166.0
click at [277, 419] on div "Using Privy authentication UI components OpenAI Open in ChatGPT OpenAI Open in …" at bounding box center [405, 173] width 805 height 2010
copy code "login ({ loginMethods: [ 'email' , 'sms' ]}) . then (( session ) => { console .…"
click at [547, 528] on code "import { useLogin } from '@privy-io/expo/ui' ; function LoginButton () { const …" at bounding box center [542, 416] width 501 height 297
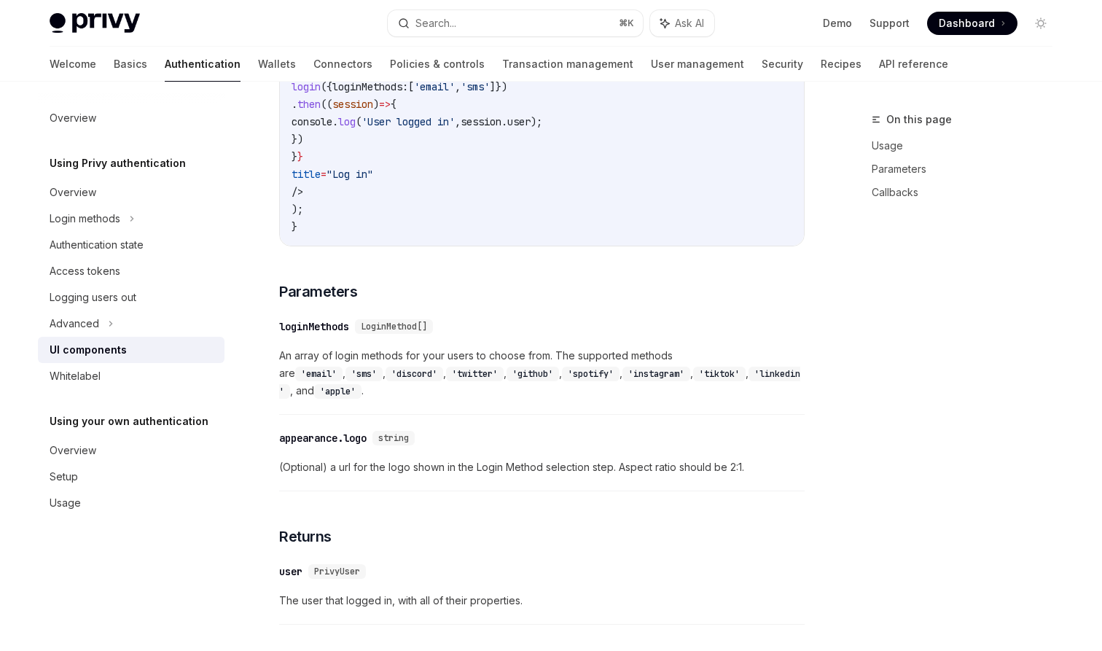
scroll to position [1345, 0]
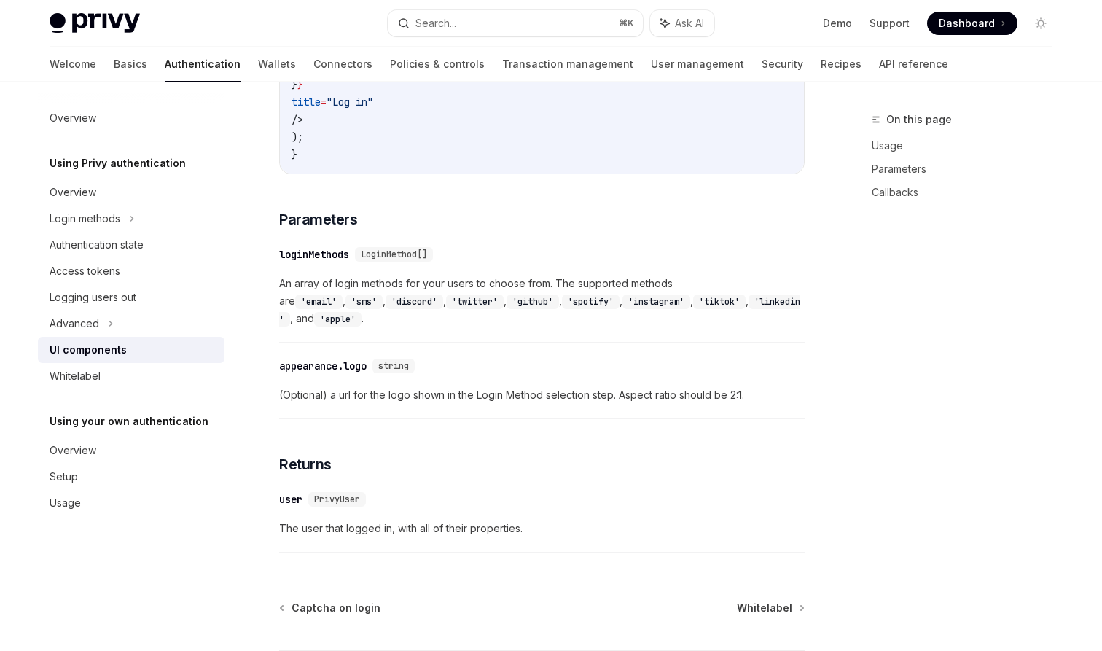
click at [513, 438] on div "Make sure you have properly configured PrivyElements before using UI components…" at bounding box center [542, 52] width 526 height 1016
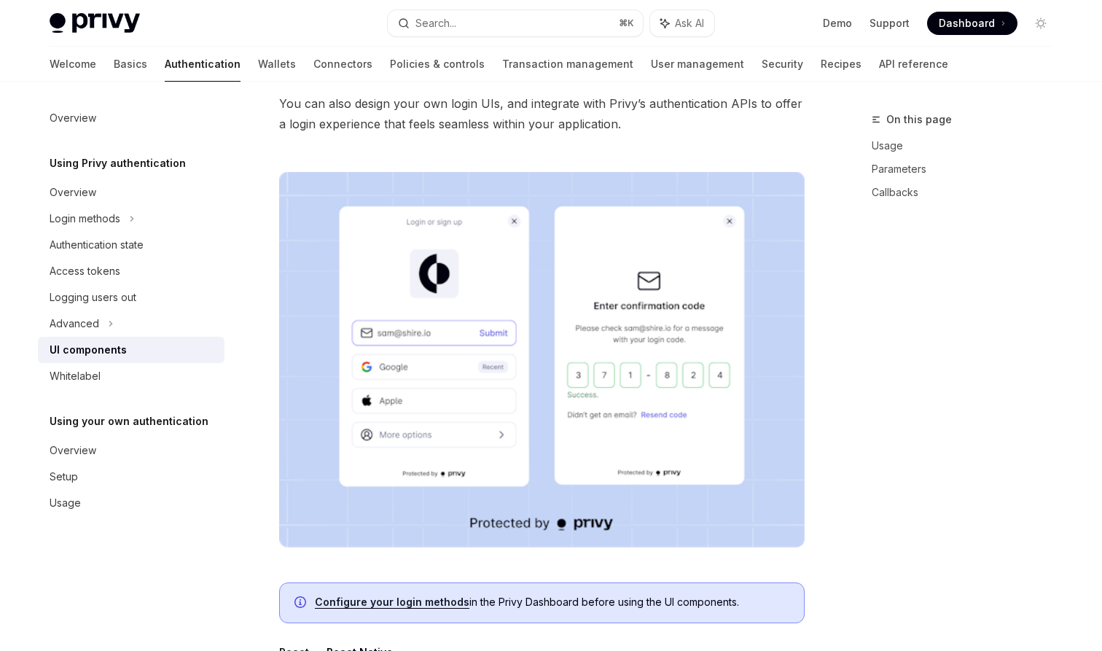
scroll to position [209, 0]
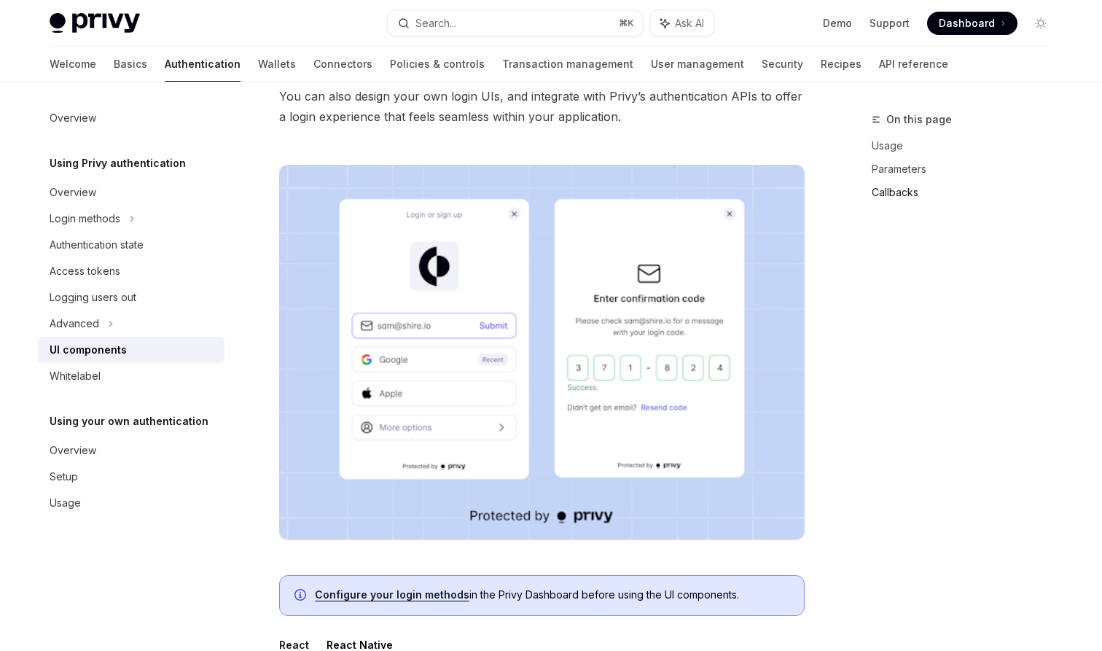
click at [909, 187] on link "Callbacks" at bounding box center [968, 192] width 192 height 23
click at [909, 198] on link "Callbacks" at bounding box center [968, 192] width 192 height 23
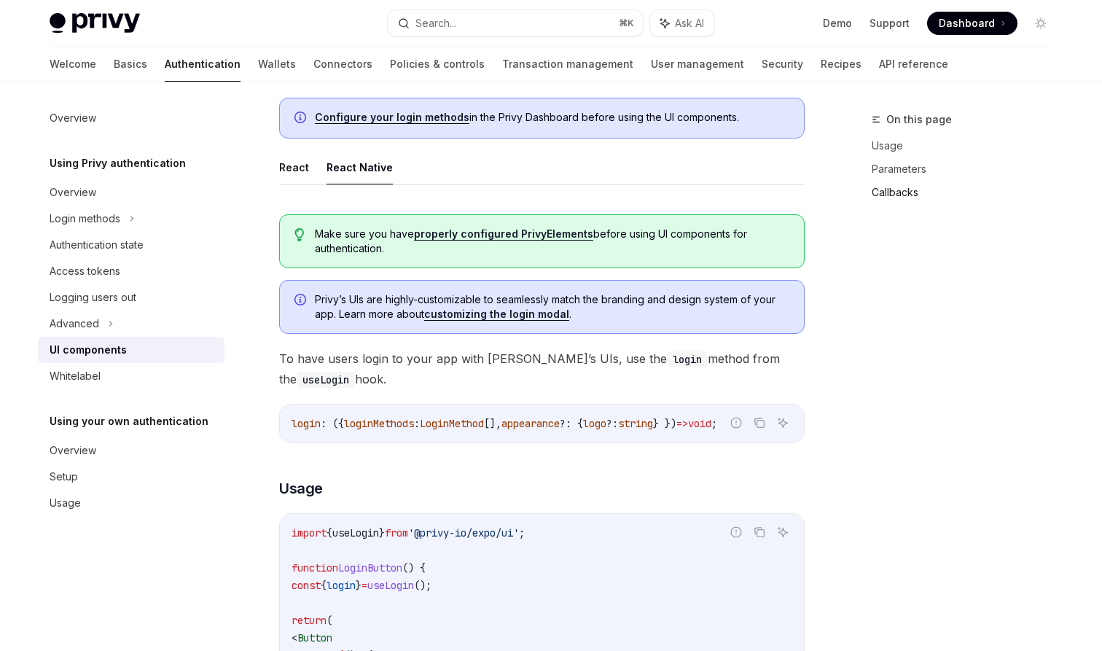
scroll to position [686, 0]
click at [488, 228] on link "properly configured PrivyElements" at bounding box center [503, 233] width 179 height 13
click at [478, 235] on link "properly configured PrivyElements" at bounding box center [503, 233] width 179 height 13
click at [435, 232] on link "properly configured PrivyElements" at bounding box center [503, 233] width 179 height 13
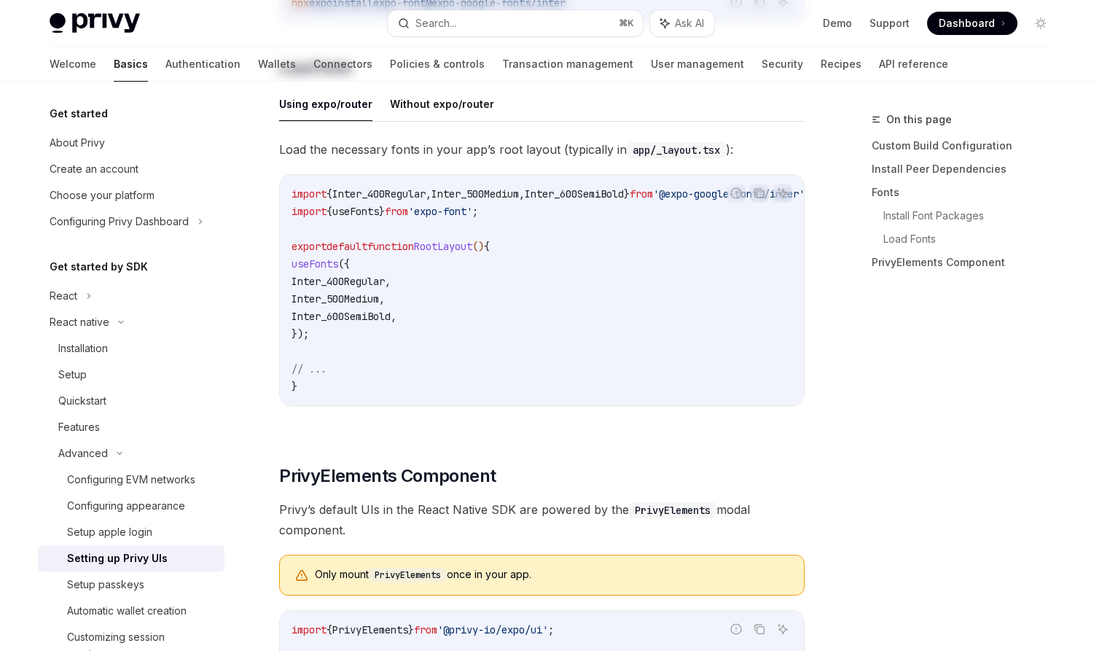
type textarea "*"
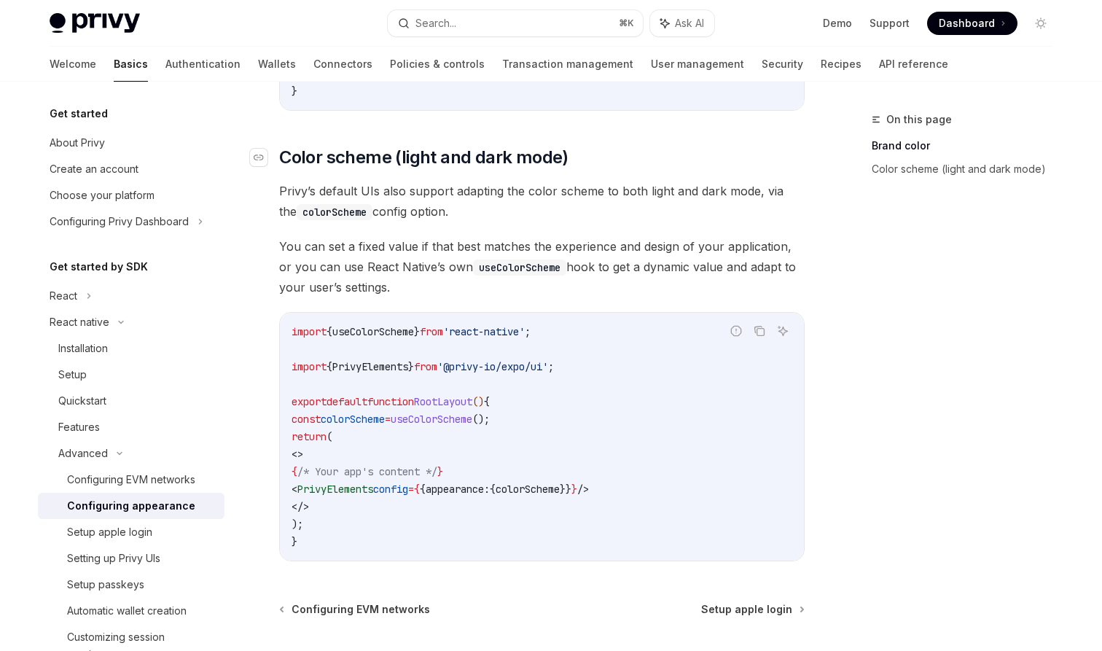
scroll to position [507, 0]
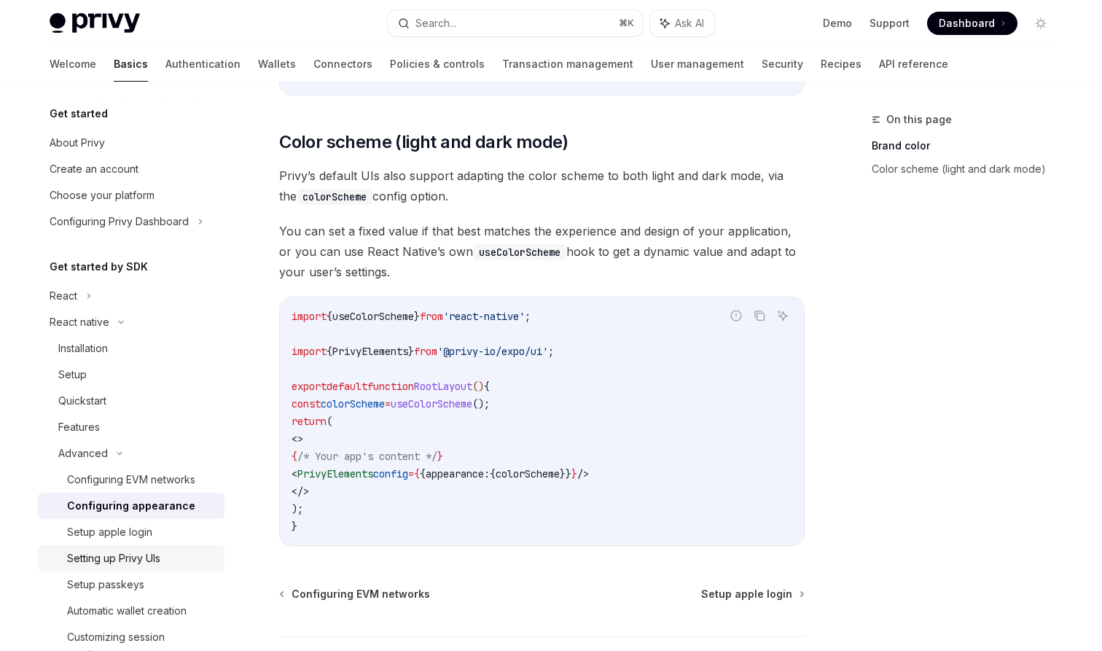
click at [152, 569] on link "Setting up Privy UIs" at bounding box center [131, 558] width 187 height 26
type textarea "*"
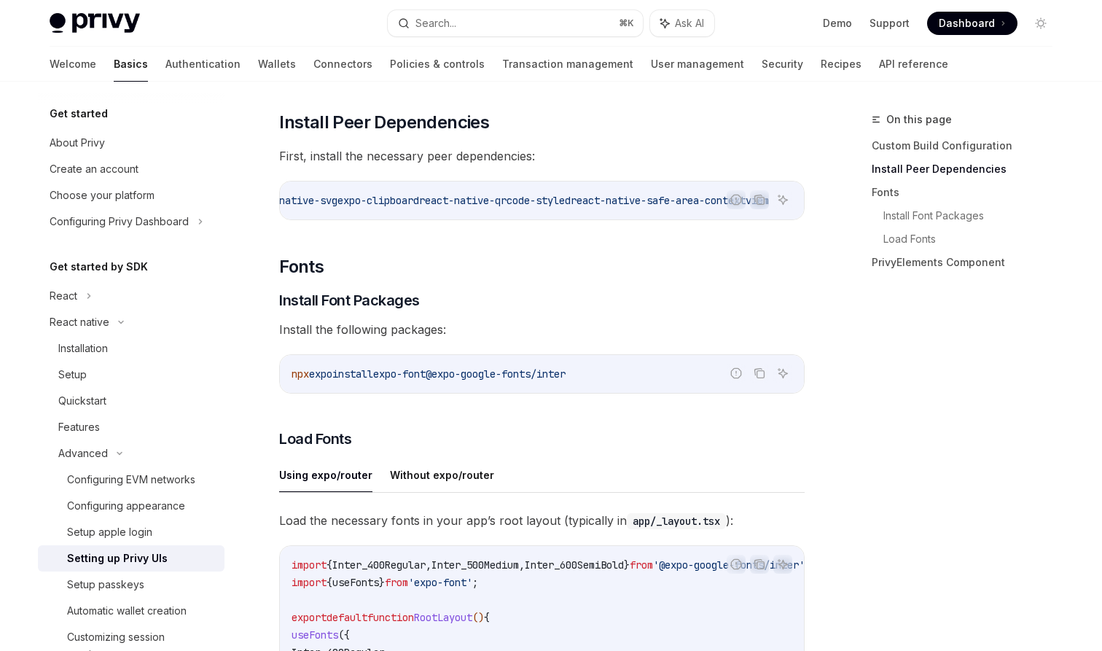
scroll to position [316, 0]
click at [545, 200] on span "react-native-qrcode-styled" at bounding box center [495, 199] width 152 height 13
drag, startPoint x: 546, startPoint y: 200, endPoint x: 391, endPoint y: 203, distance: 155.4
click at [419, 203] on span "react-native-qrcode-styled" at bounding box center [495, 199] width 152 height 13
copy span "react-native-qrcode-styled"
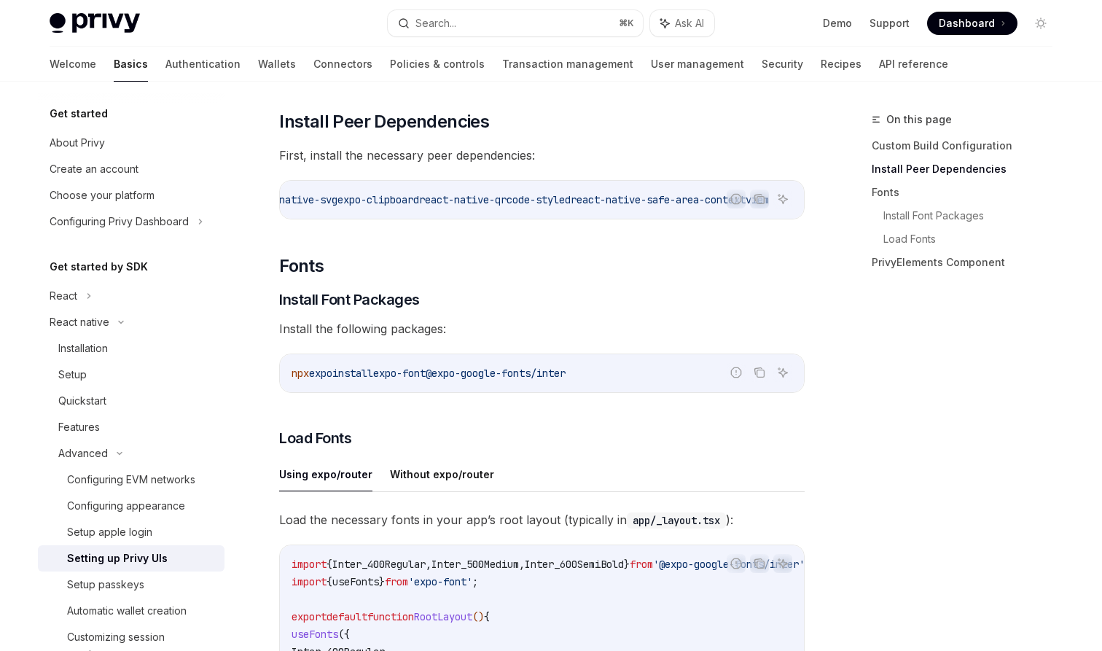
click at [649, 200] on span "react-native-safe-area-context" at bounding box center [658, 199] width 175 height 13
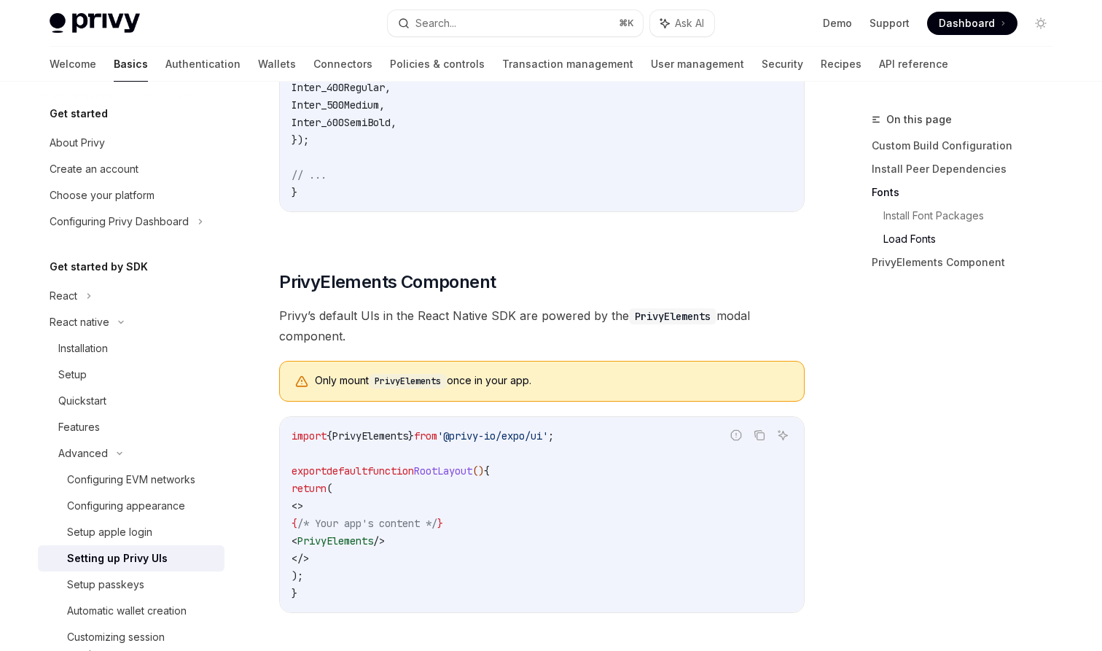
scroll to position [911, 0]
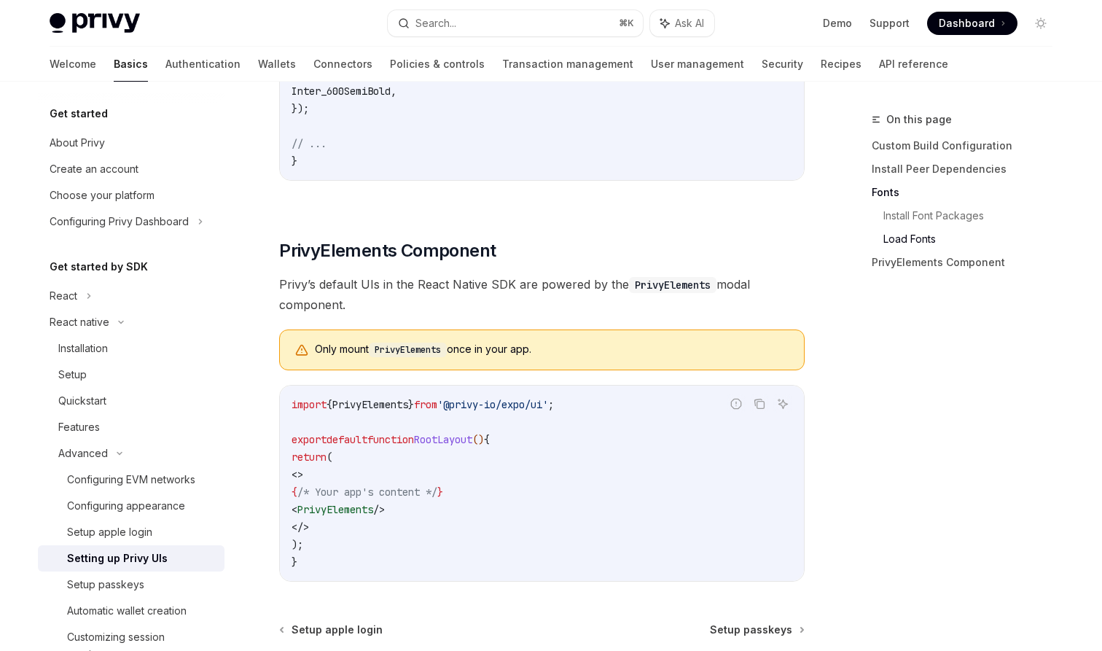
click at [405, 351] on code "PrivyElements" at bounding box center [408, 350] width 78 height 15
copy code "PrivyElements"
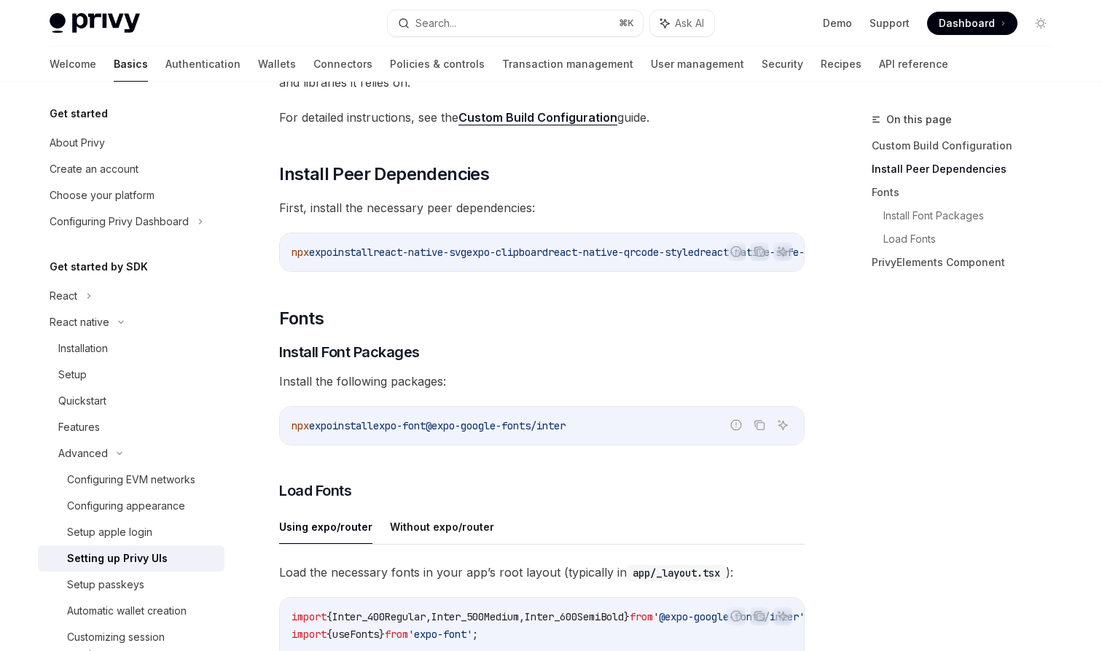
scroll to position [120, 0]
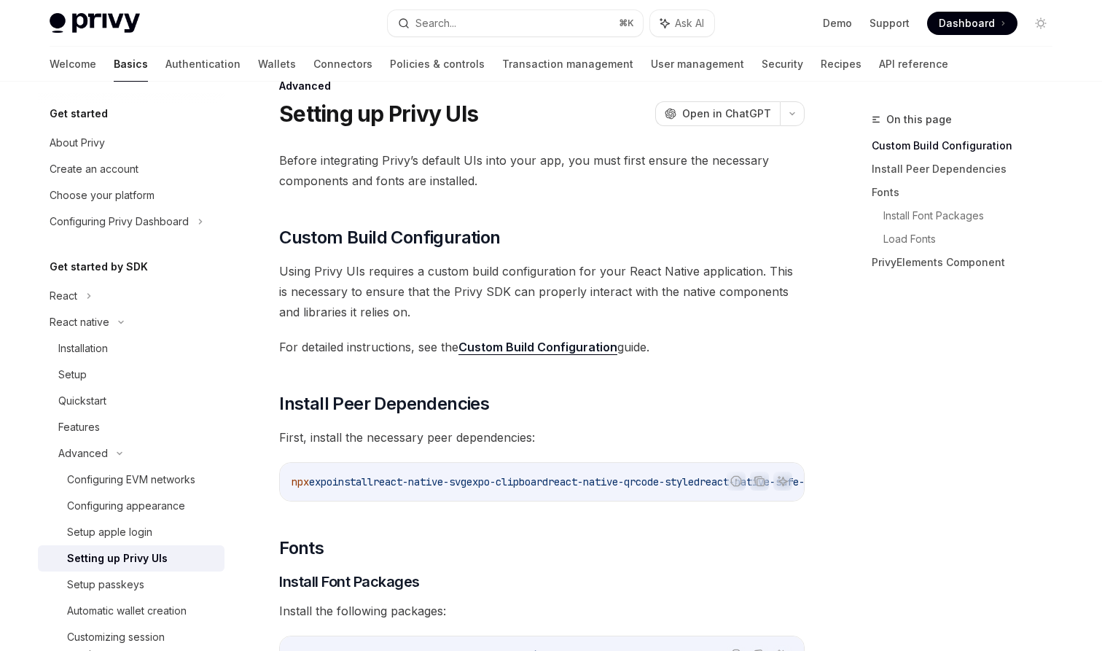
scroll to position [42, 0]
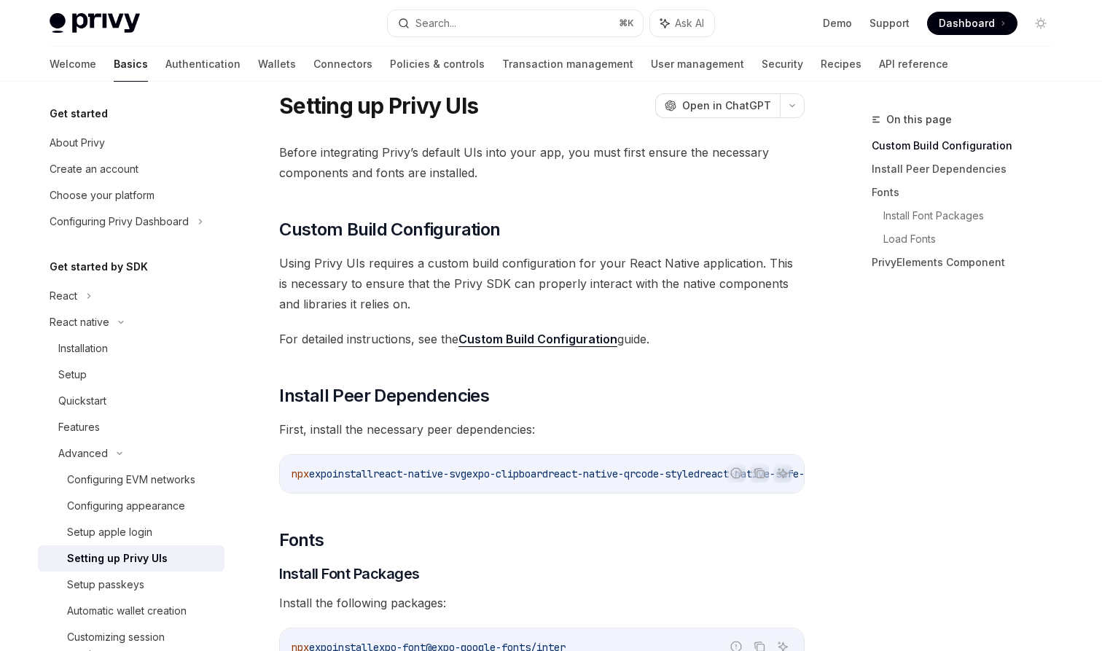
click at [526, 341] on link "Custom Build Configuration" at bounding box center [538, 339] width 159 height 15
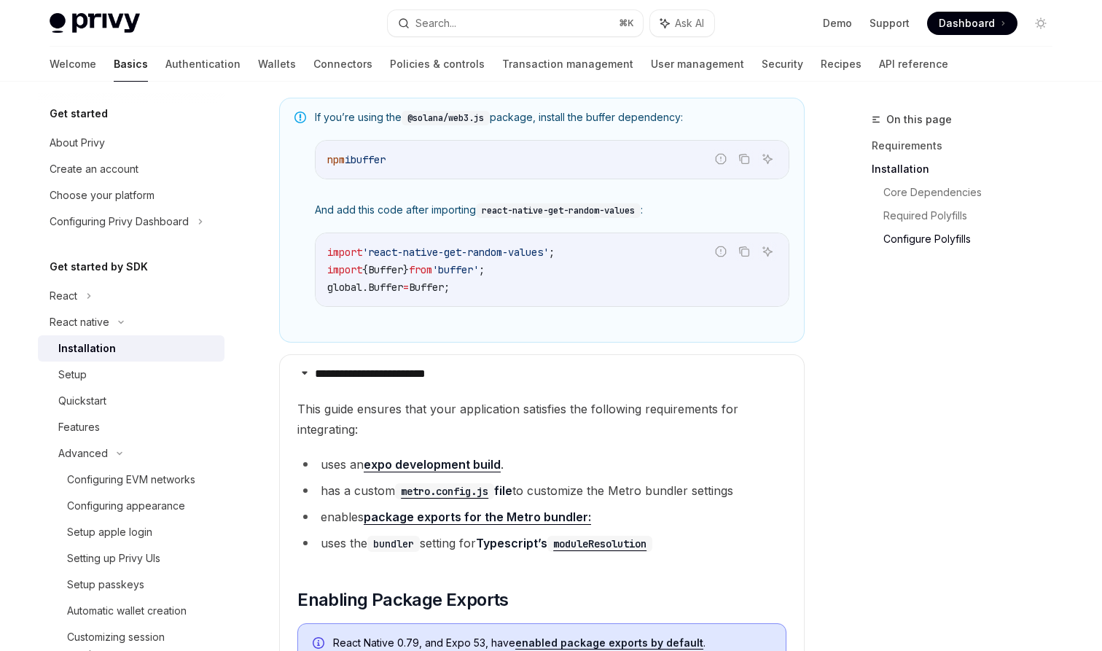
scroll to position [1105, 0]
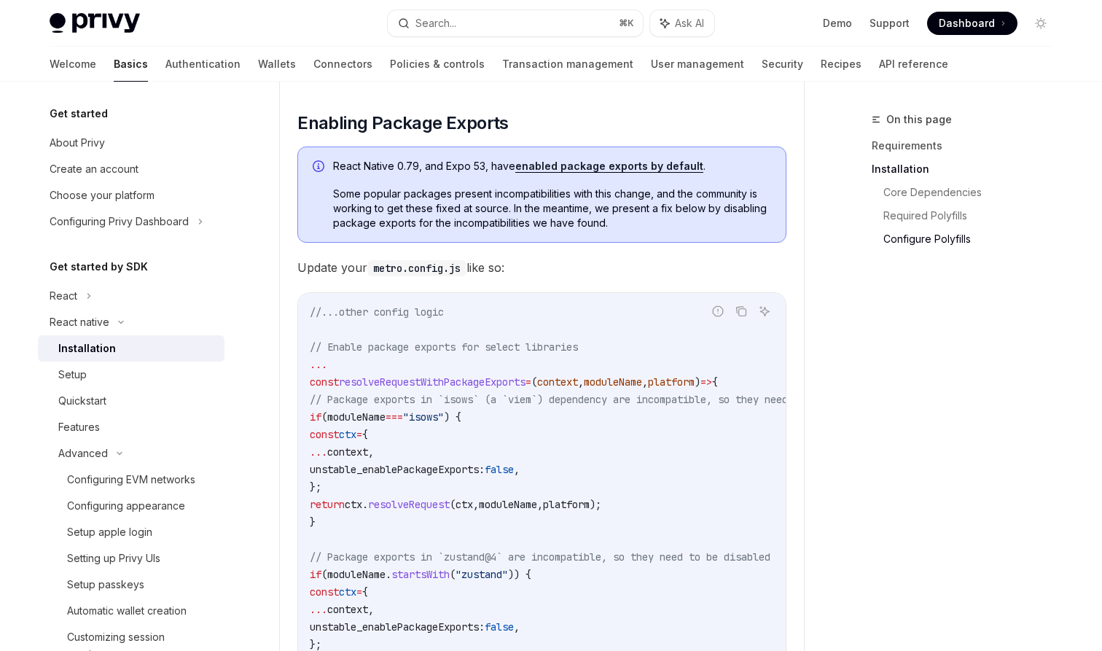
type textarea "*"
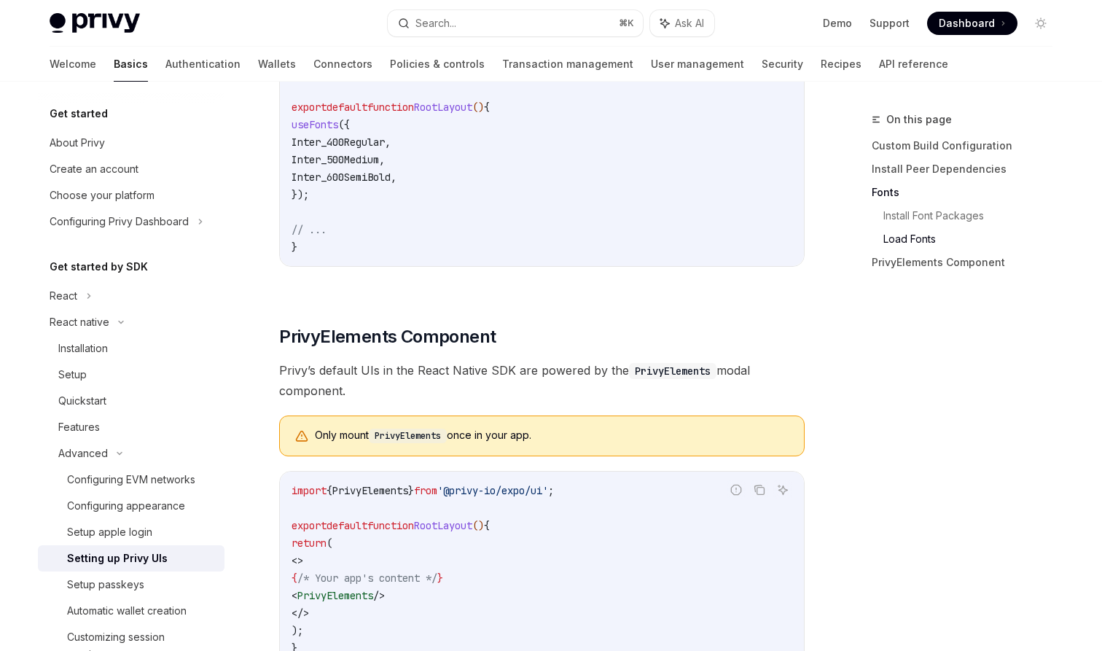
scroll to position [879, 0]
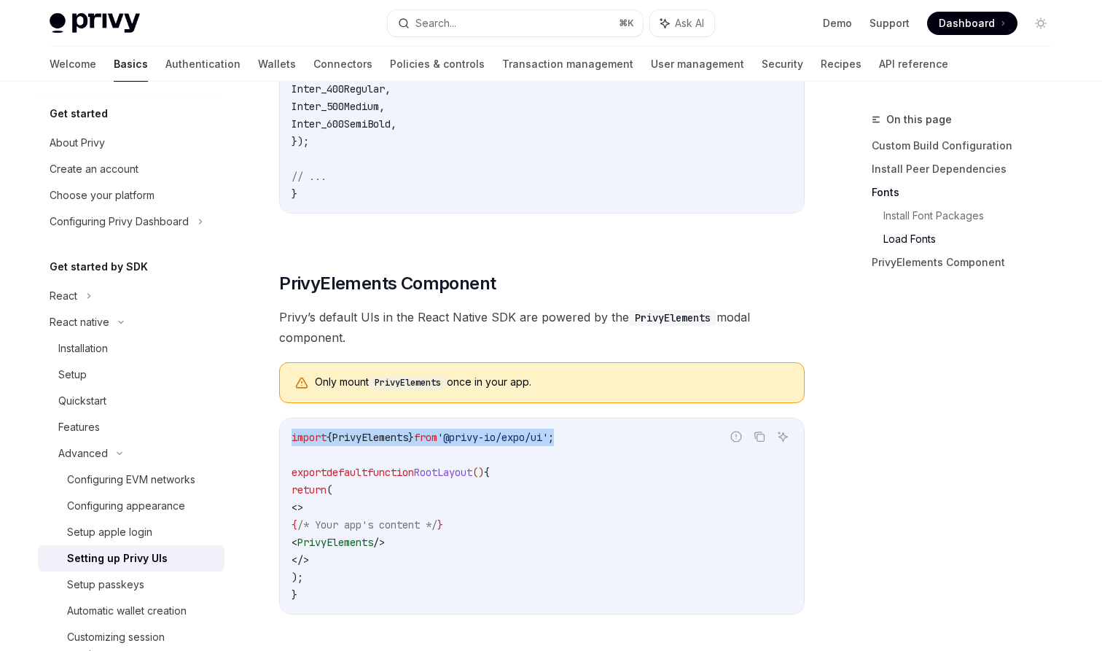
drag, startPoint x: 602, startPoint y: 451, endPoint x: 287, endPoint y: 449, distance: 314.3
click at [287, 449] on div "import { PrivyElements } from '@privy-io/expo/ui' ; export default function Roo…" at bounding box center [542, 516] width 524 height 195
copy span "import { PrivyElements } from '@privy-io/expo/ui' ;"
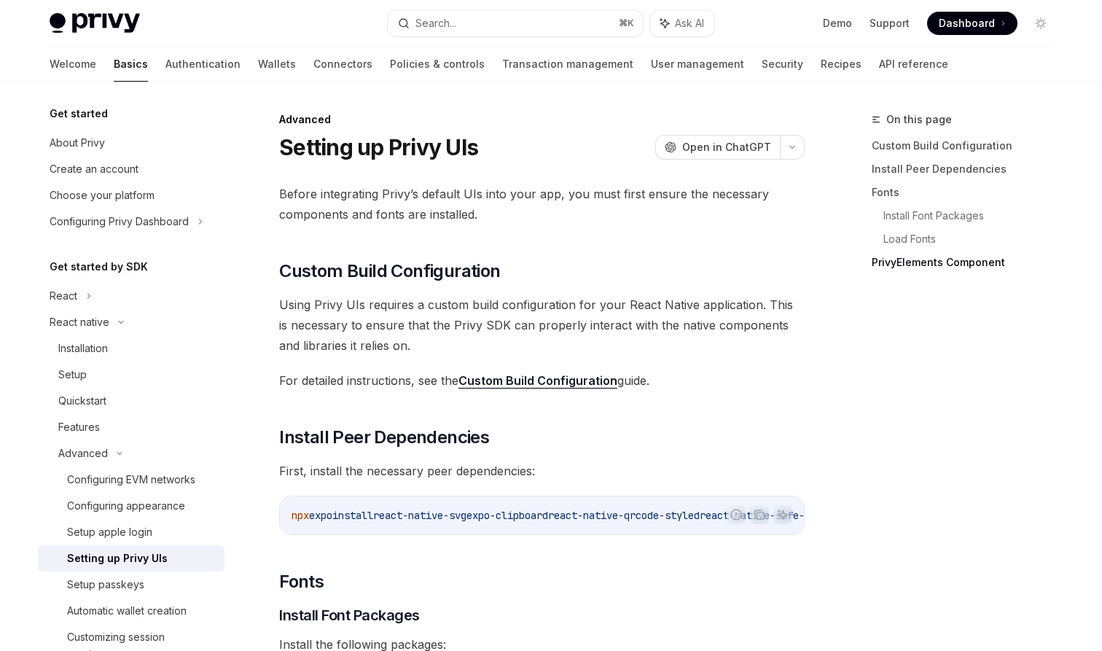
scroll to position [1051, 0]
